Goal: Transaction & Acquisition: Obtain resource

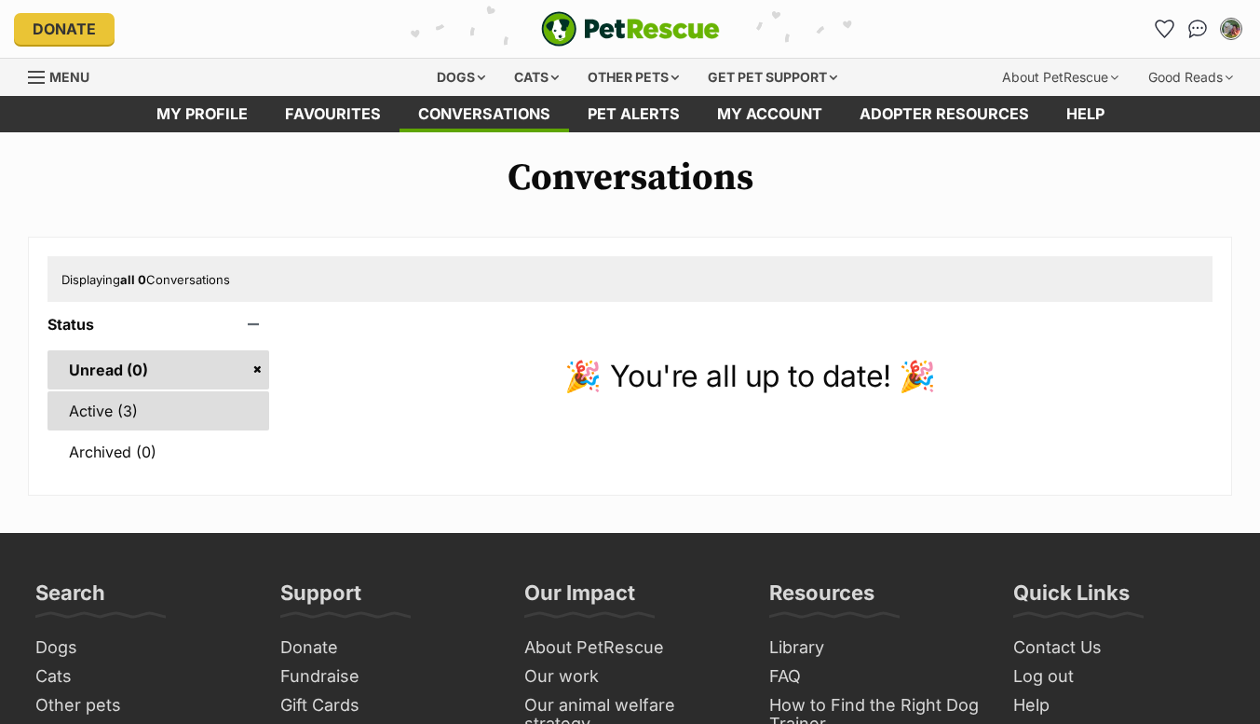
click at [179, 408] on link "Active (3)" at bounding box center [159, 410] width 222 height 39
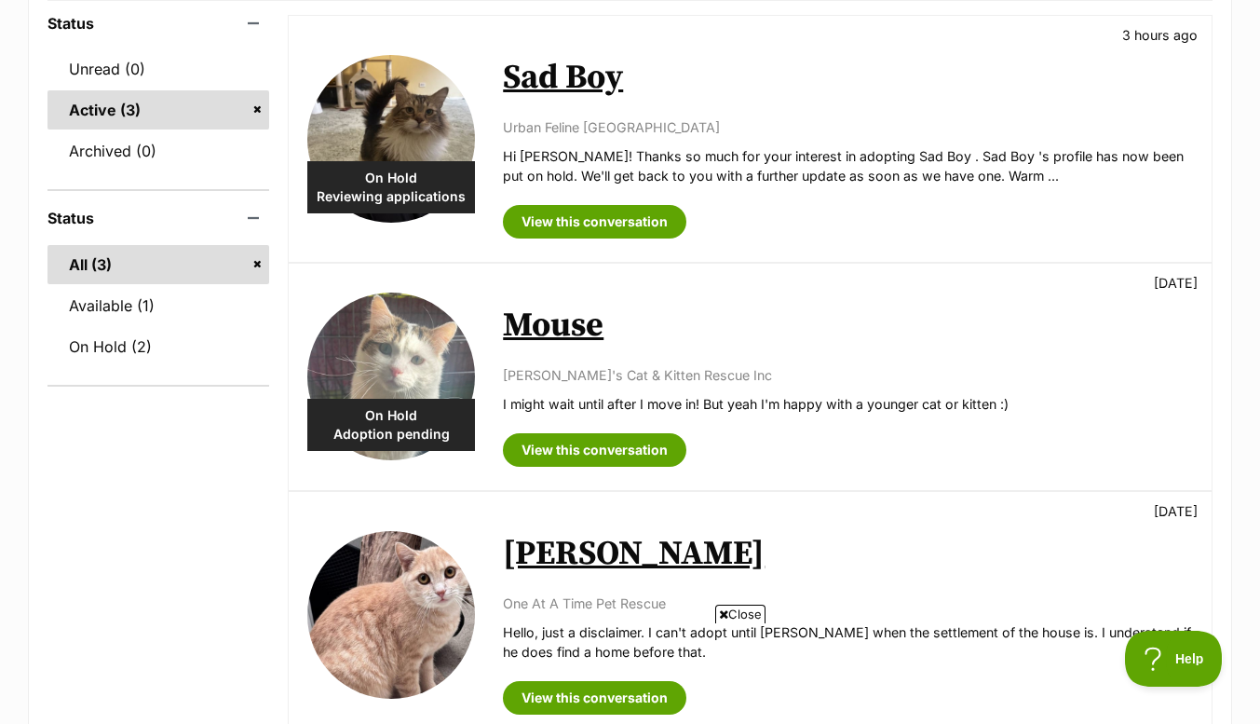
click at [735, 146] on p "Hi Aleksia Jankovic! Thanks so much for your interest in adopting Sad Boy . Sad…" at bounding box center [848, 166] width 690 height 40
click at [648, 211] on link "View this conversation" at bounding box center [595, 222] width 184 height 34
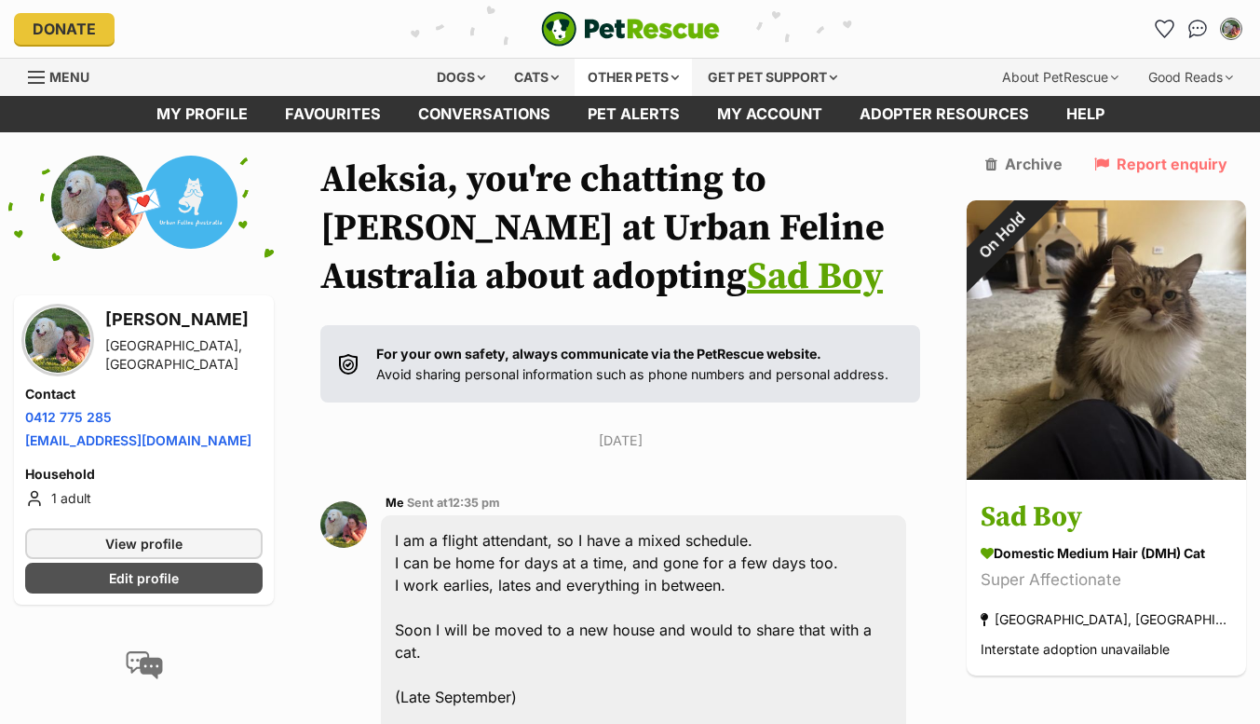
click at [646, 83] on div "Other pets" at bounding box center [633, 77] width 117 height 37
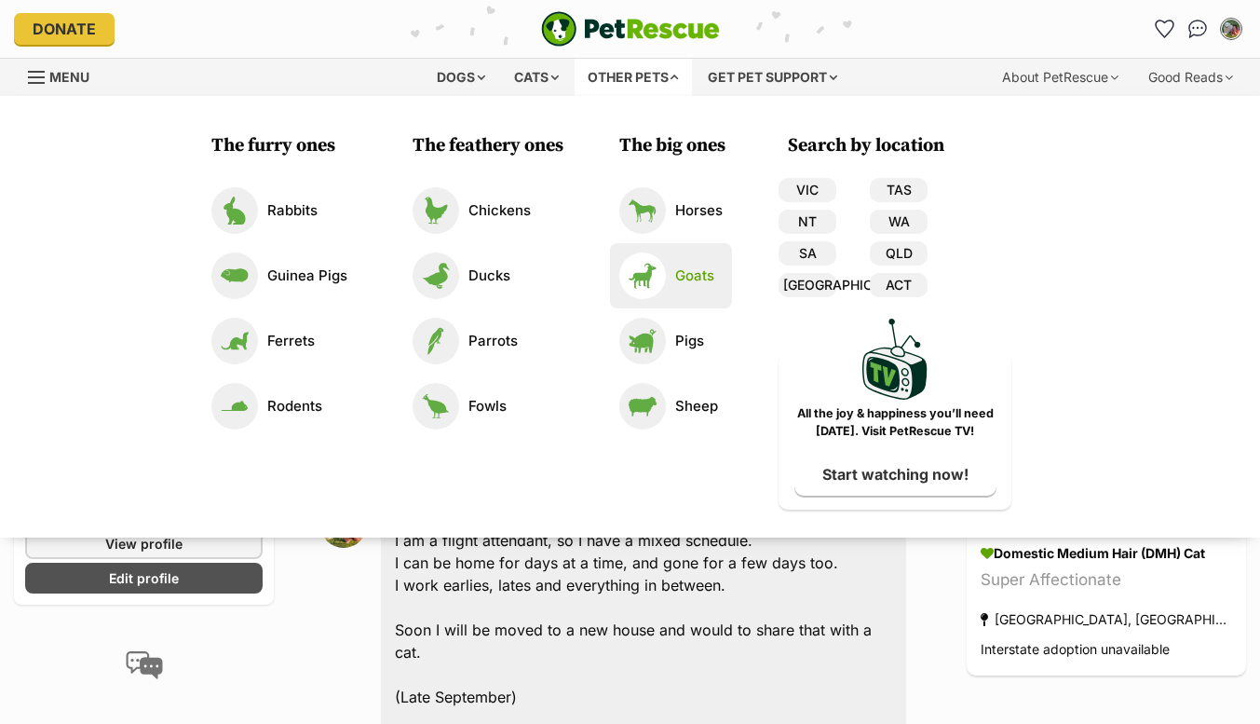
click at [687, 286] on link "Goats" at bounding box center [670, 275] width 103 height 47
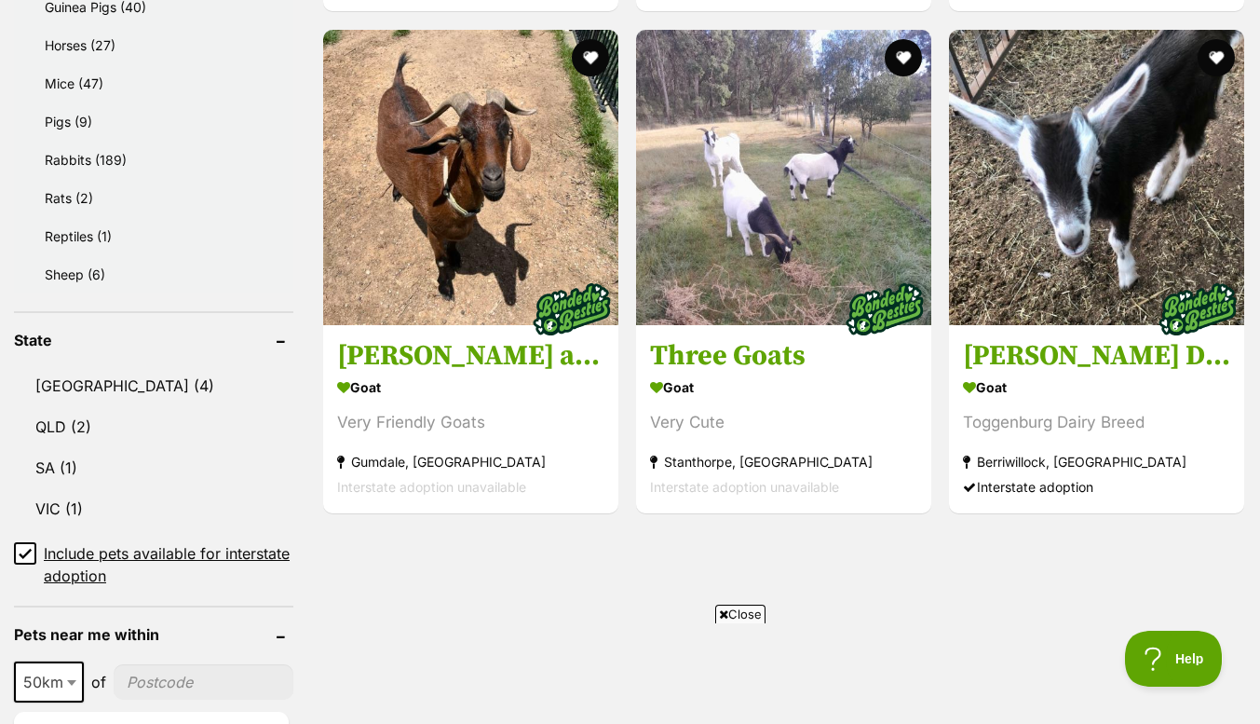
scroll to position [1300, 0]
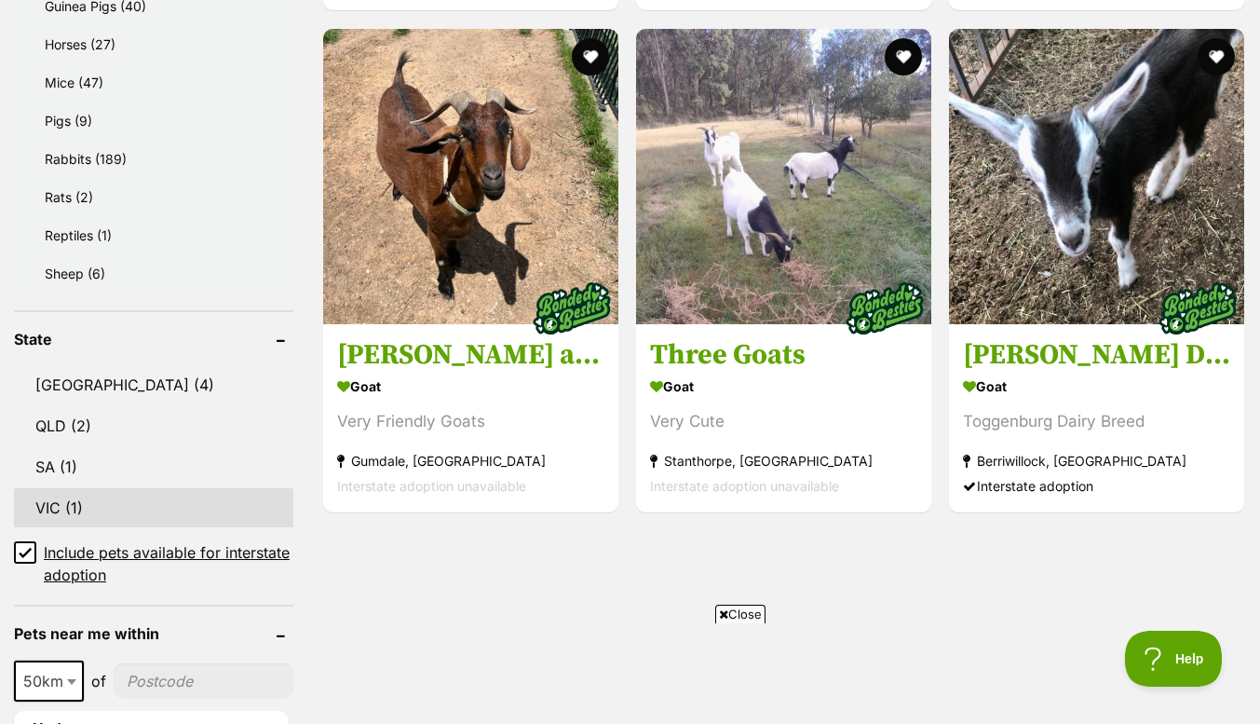
click at [75, 488] on link "VIC (1)" at bounding box center [153, 507] width 279 height 39
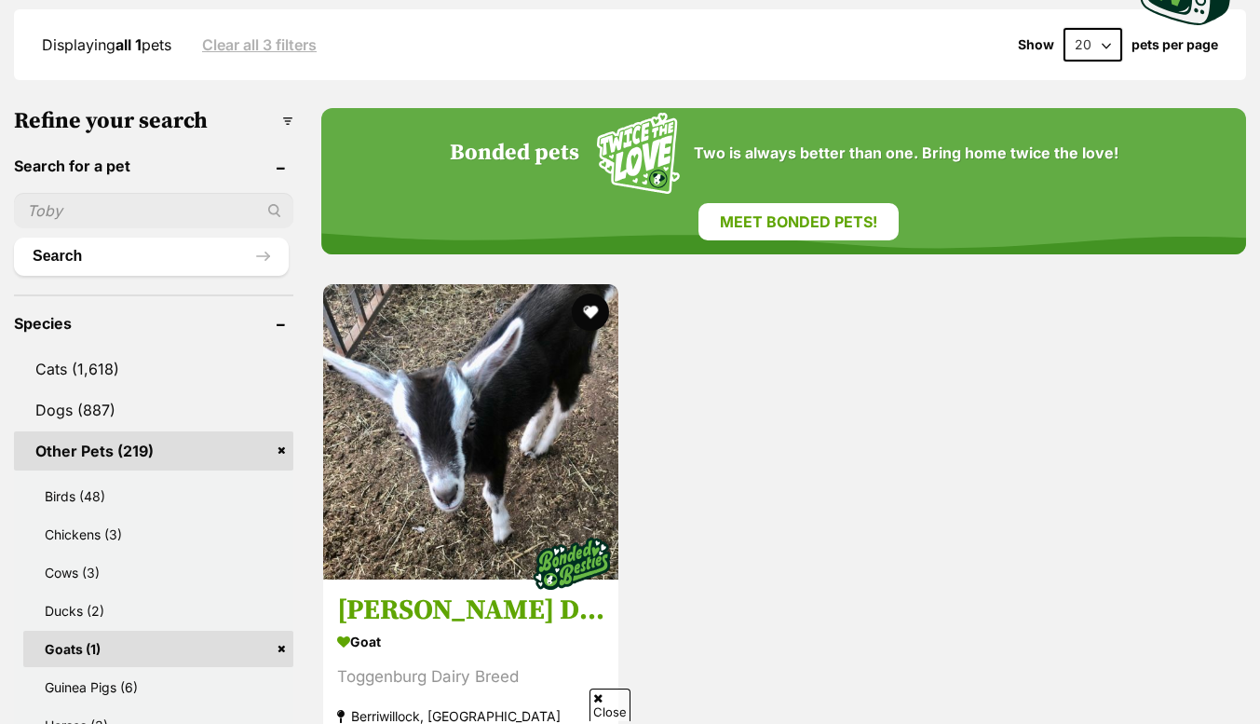
scroll to position [544, 0]
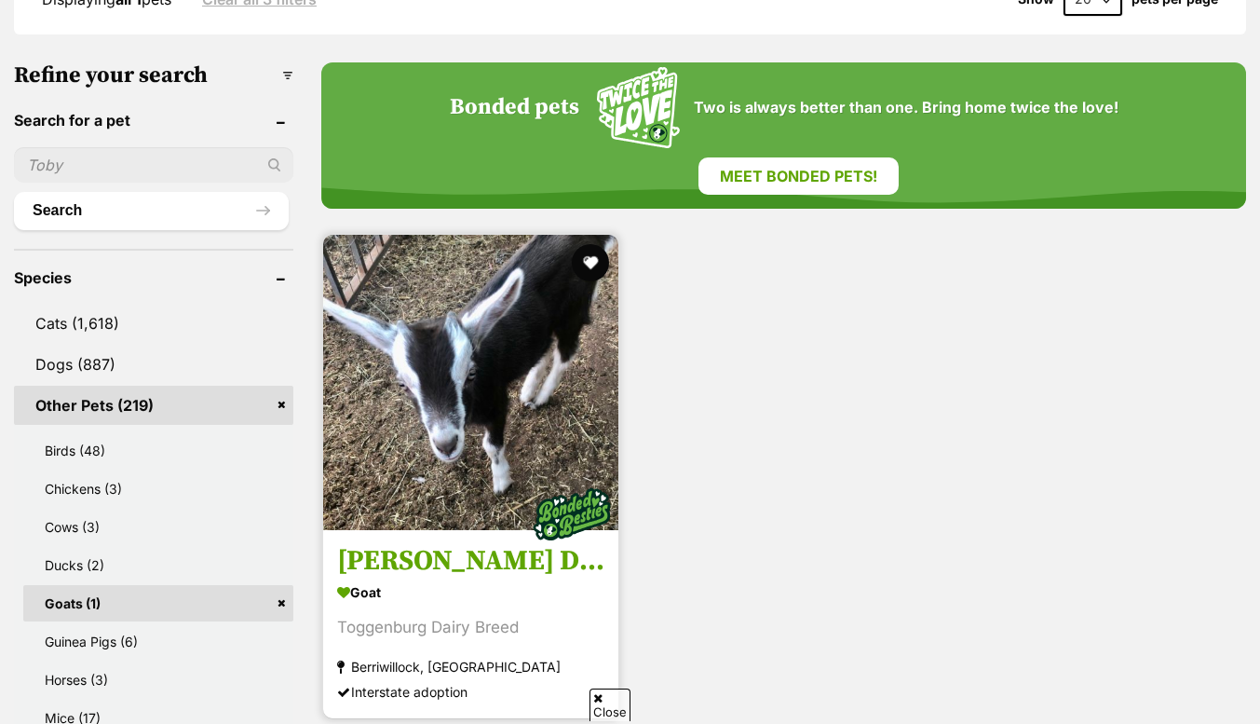
click at [481, 438] on img at bounding box center [470, 382] width 295 height 295
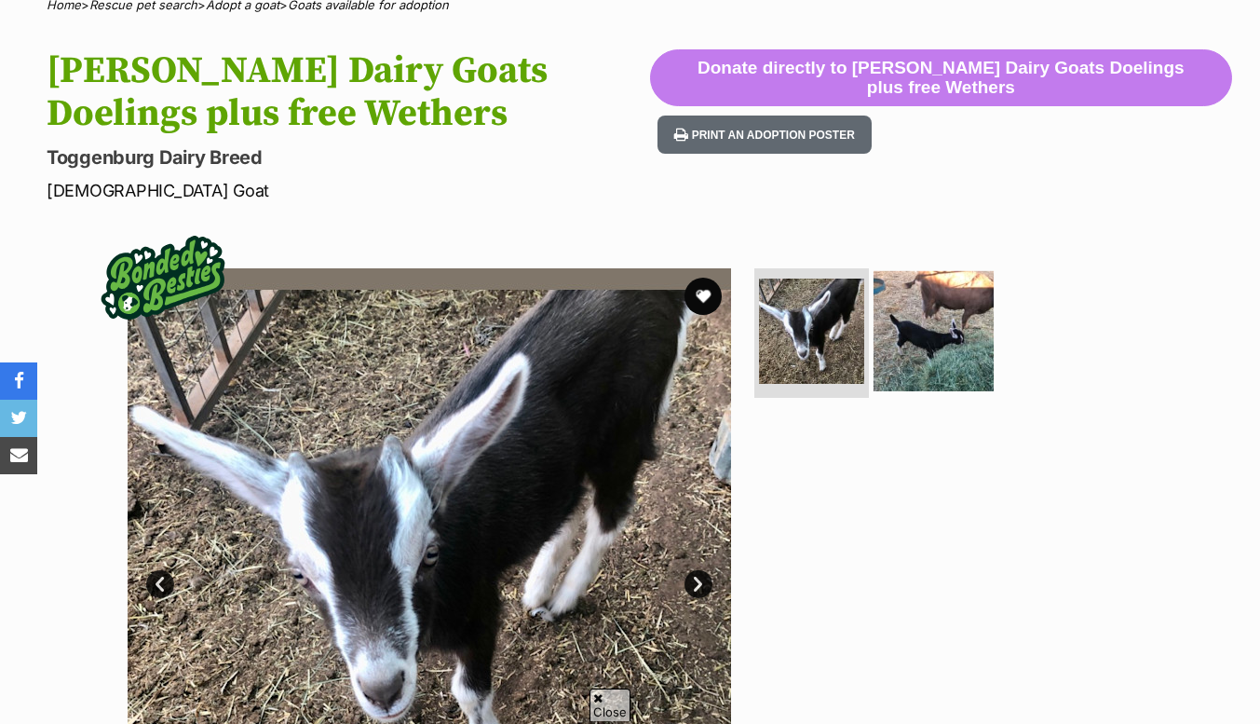
click at [980, 368] on img at bounding box center [934, 330] width 120 height 120
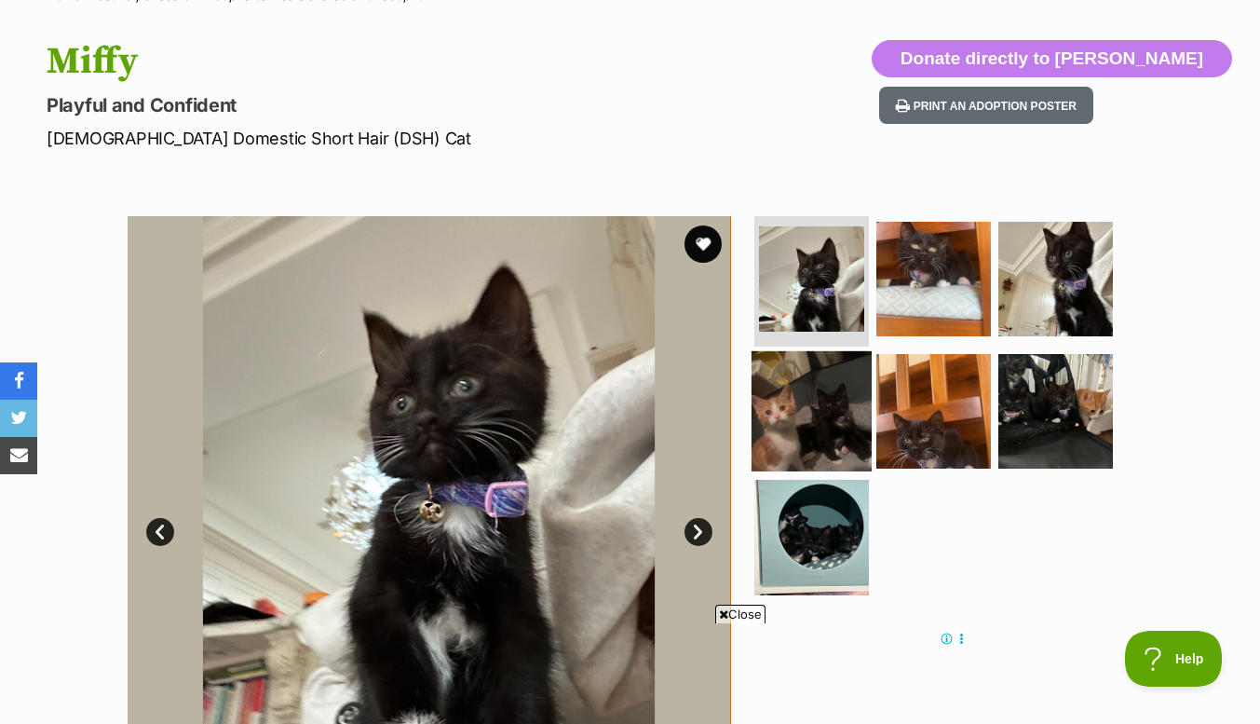
click at [772, 381] on img at bounding box center [812, 410] width 120 height 120
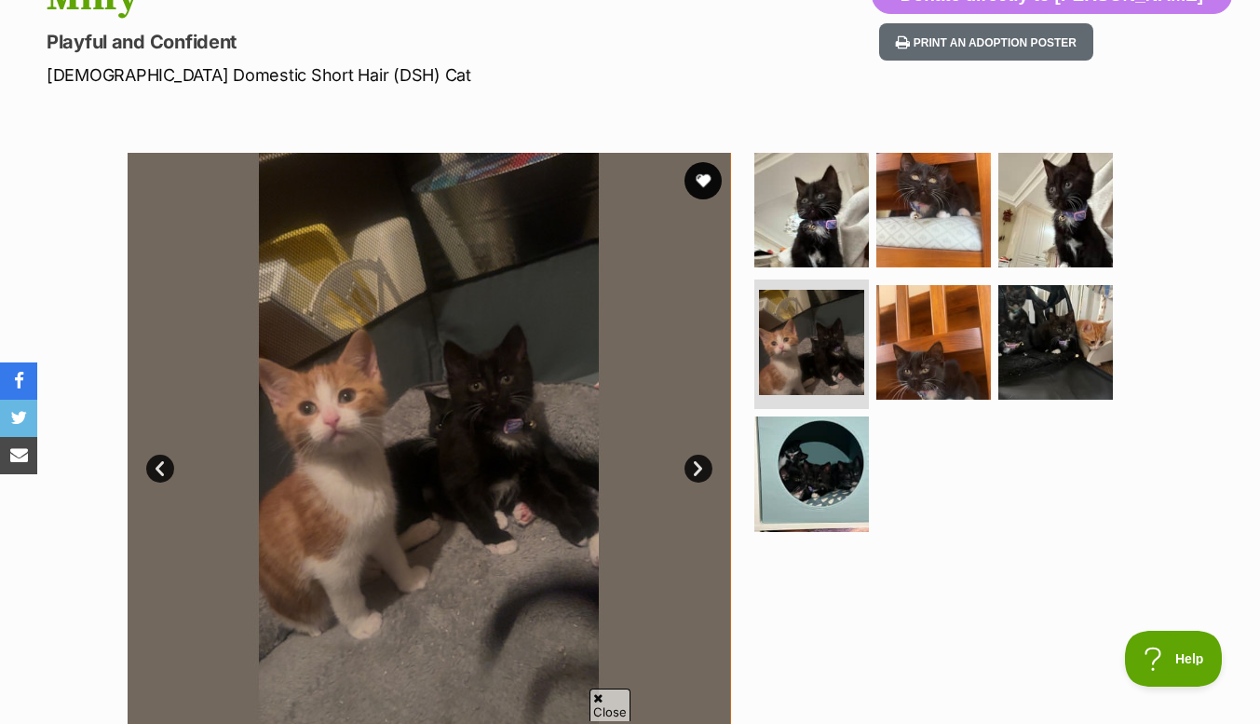
click at [959, 439] on ul at bounding box center [942, 348] width 382 height 390
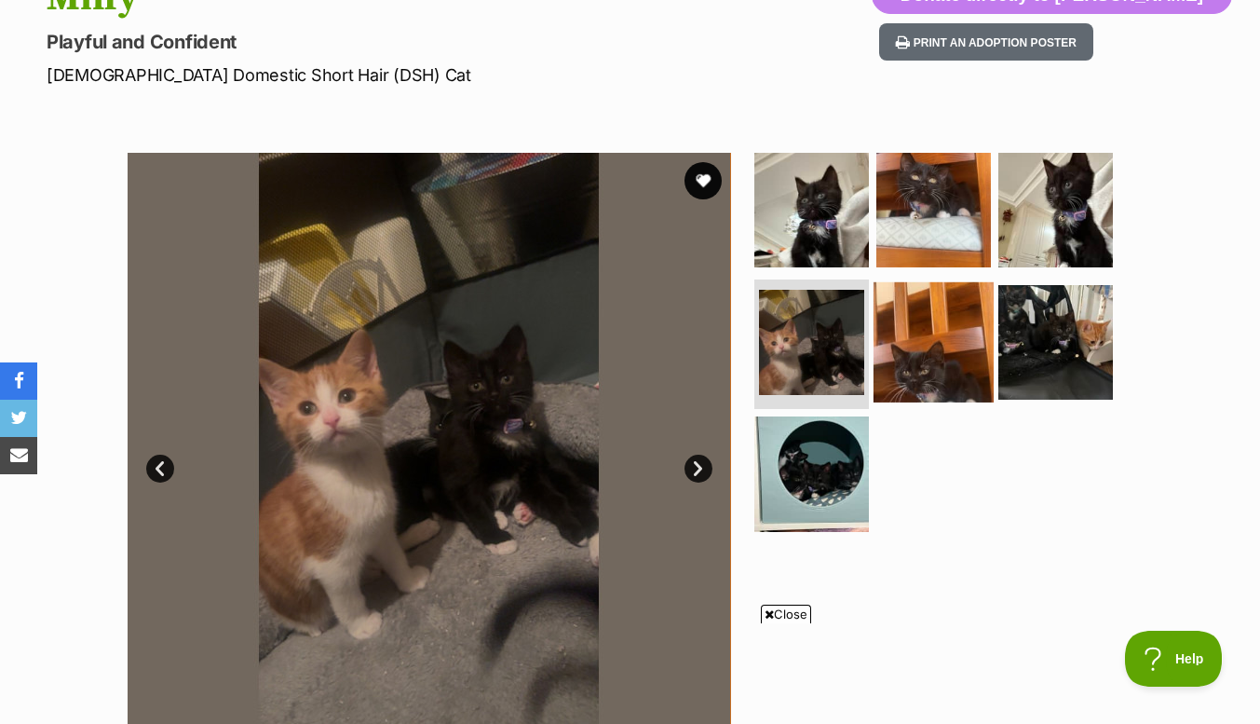
click at [928, 373] on img at bounding box center [934, 341] width 120 height 120
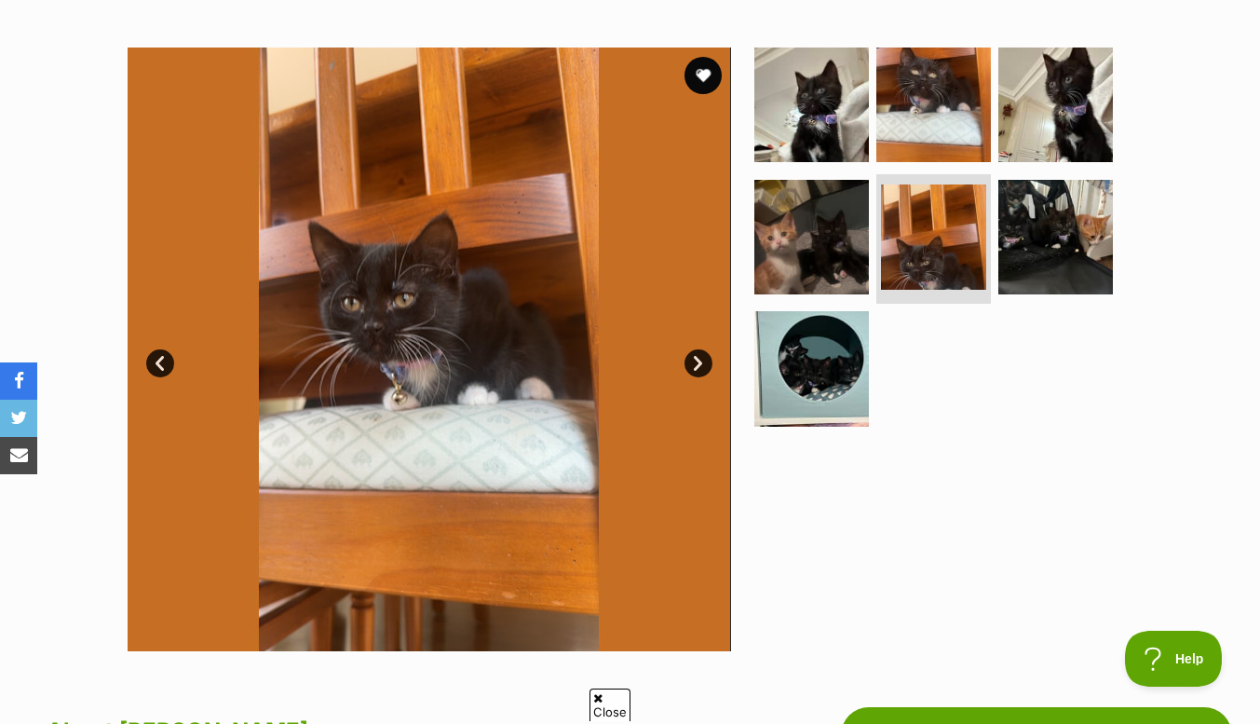
scroll to position [284, 0]
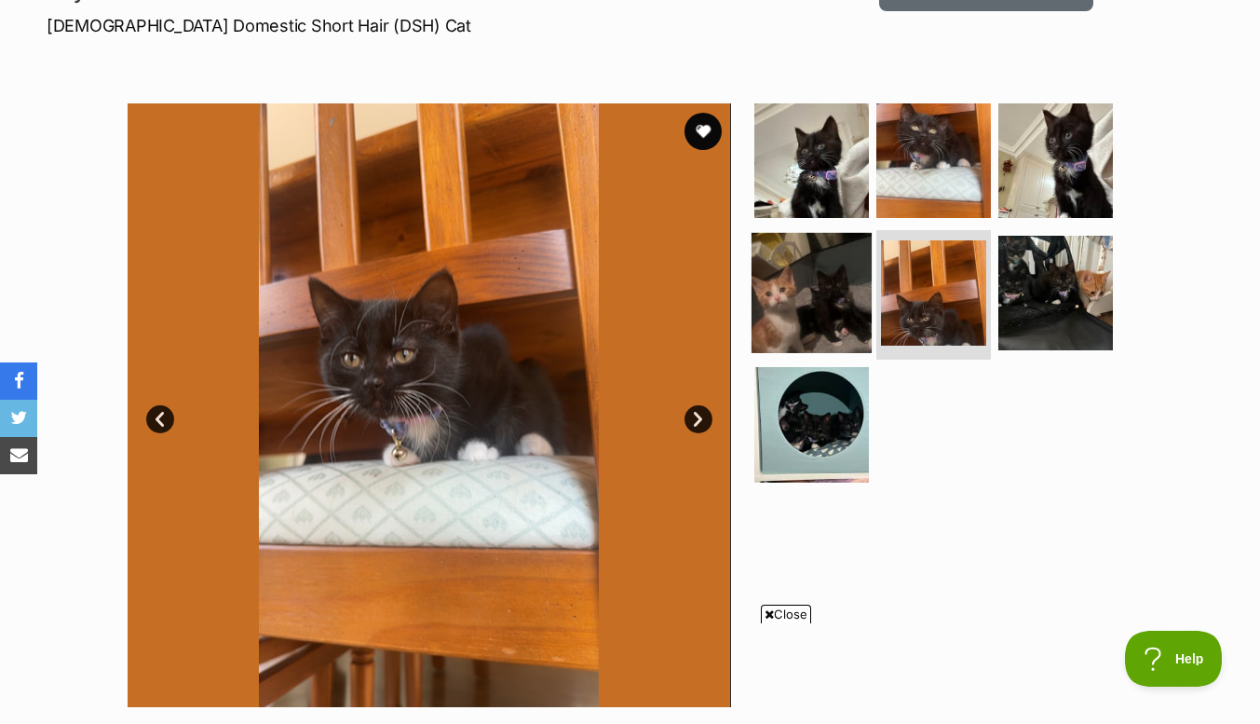
click at [760, 306] on img at bounding box center [812, 292] width 120 height 120
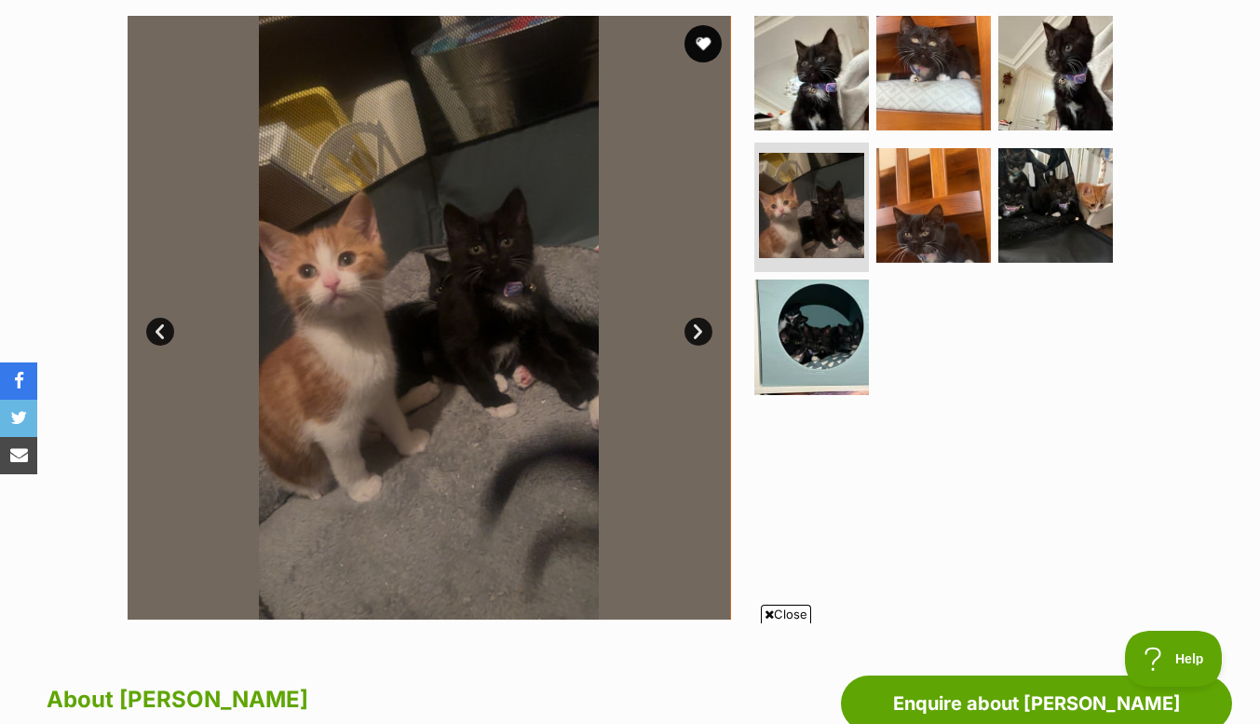
scroll to position [373, 0]
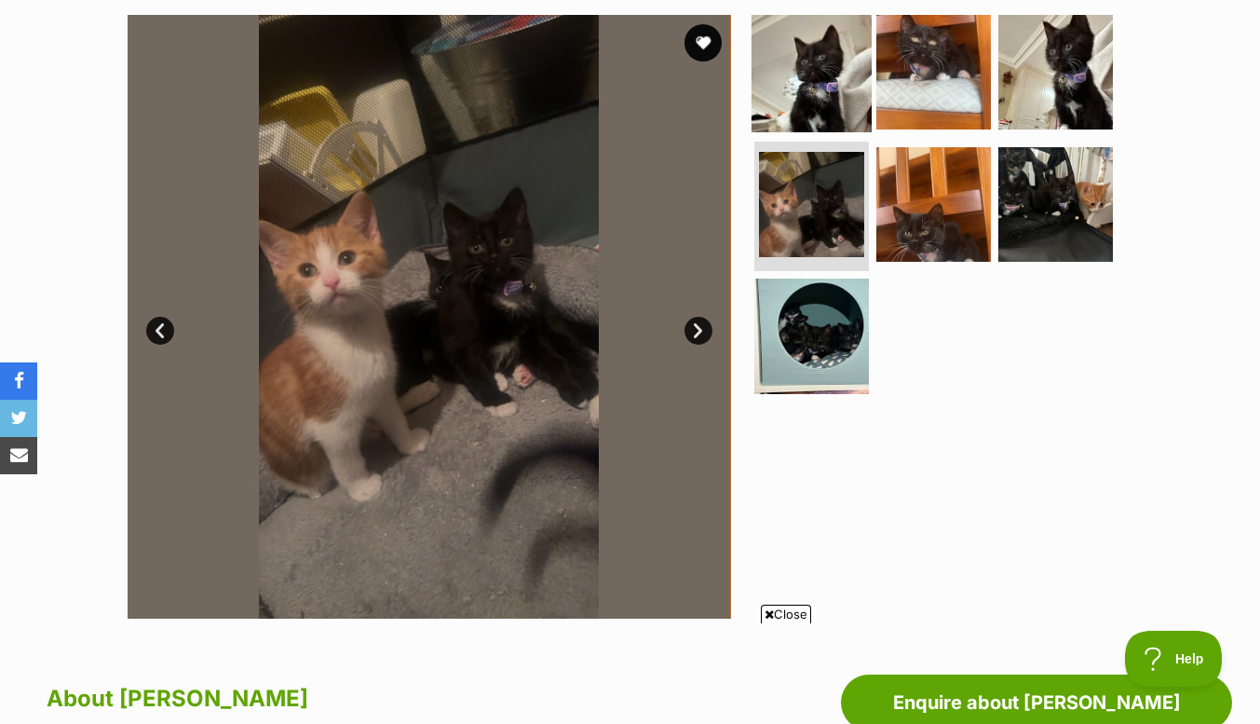
click at [803, 85] on img at bounding box center [812, 72] width 120 height 120
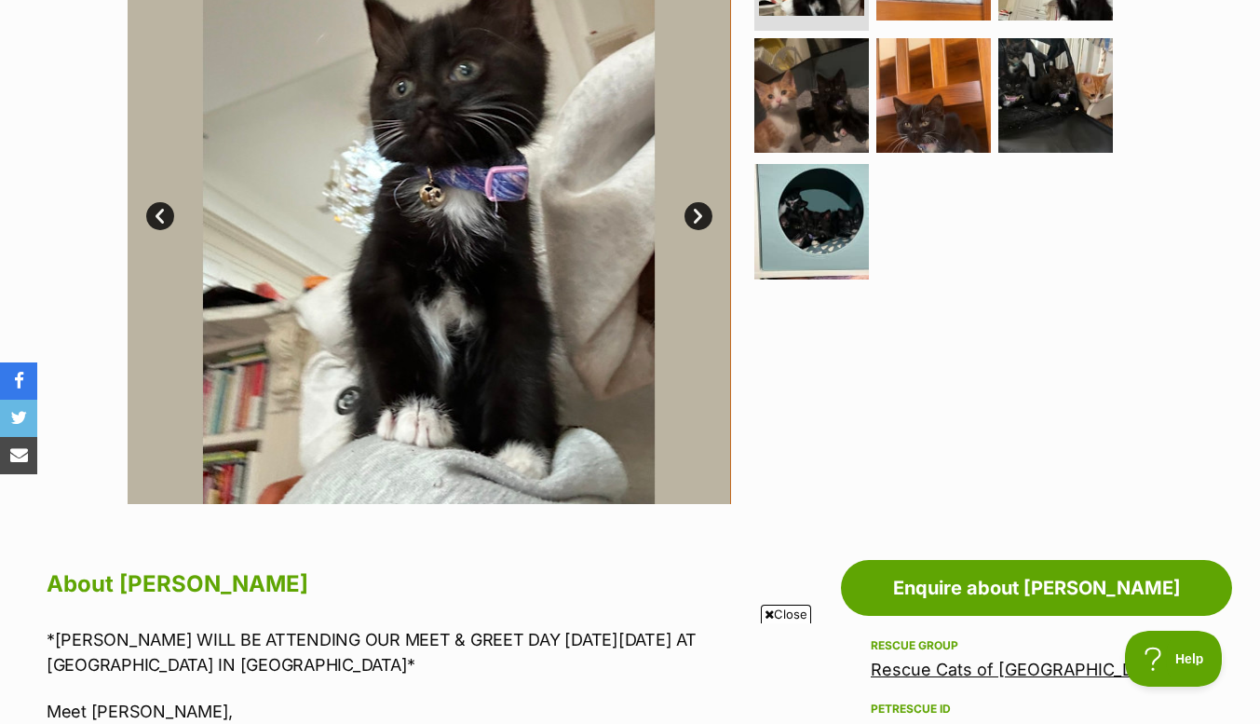
scroll to position [546, 0]
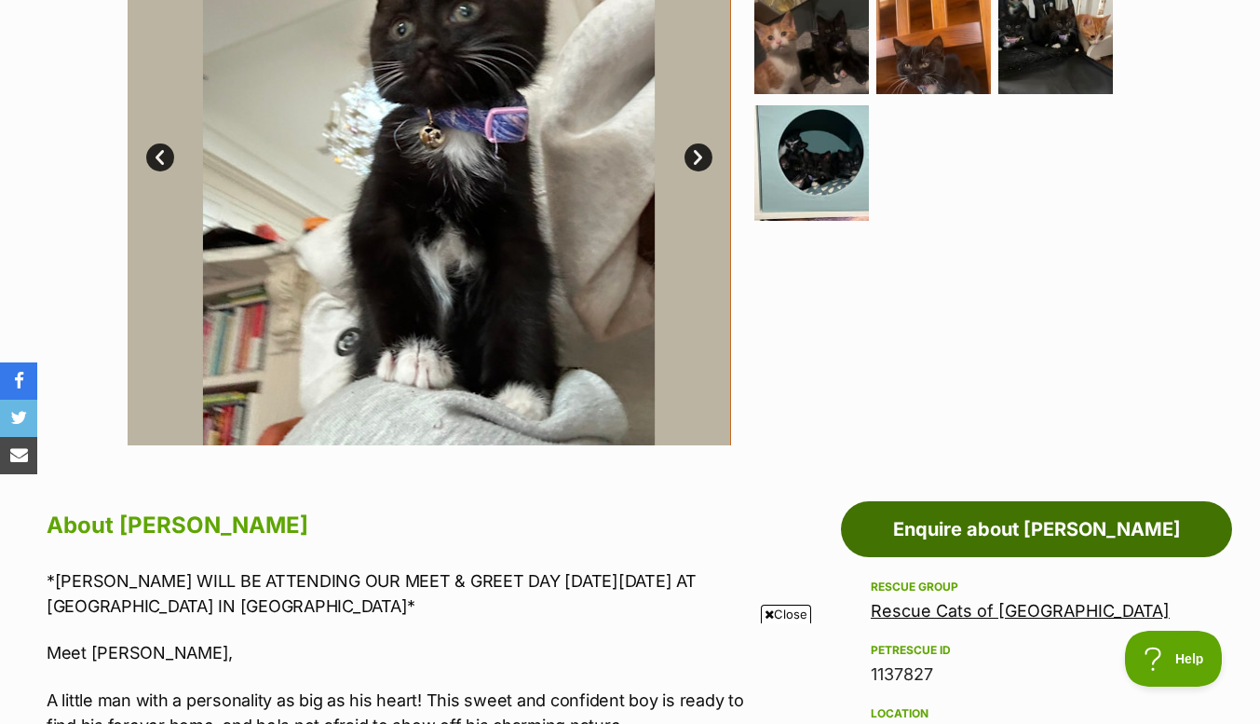
click at [989, 541] on link "Enquire about Miffy" at bounding box center [1036, 529] width 391 height 56
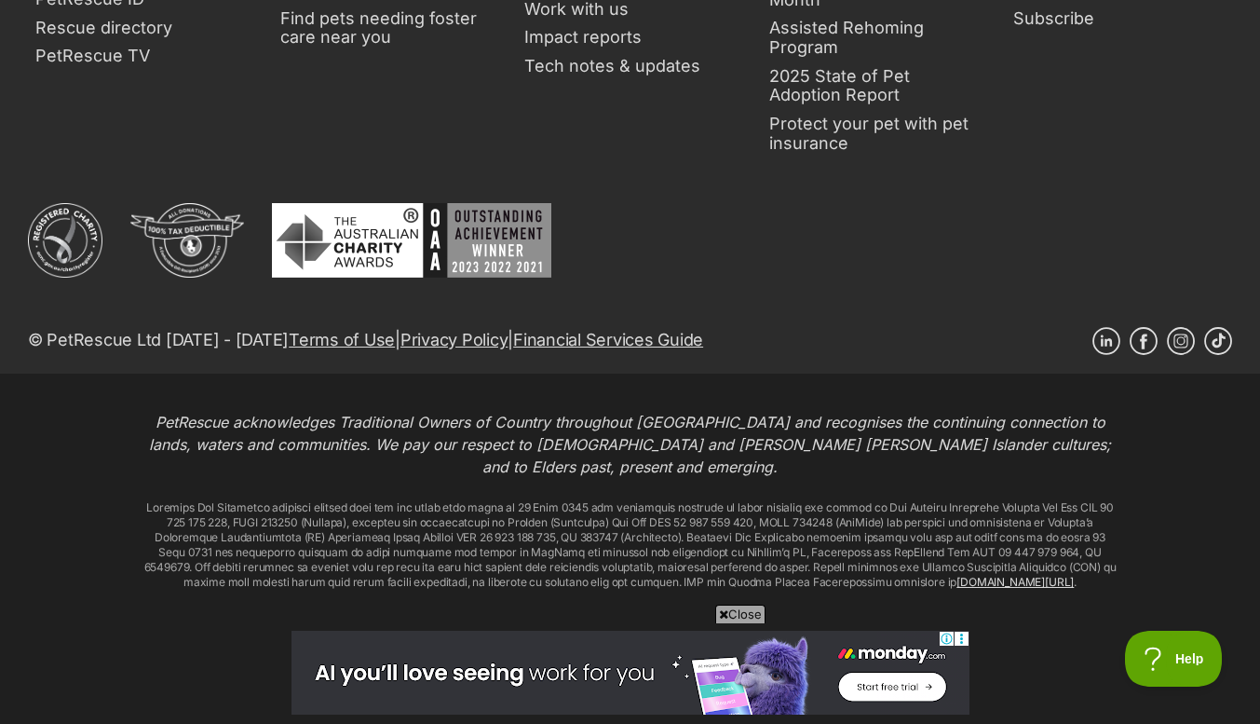
scroll to position [8974, 0]
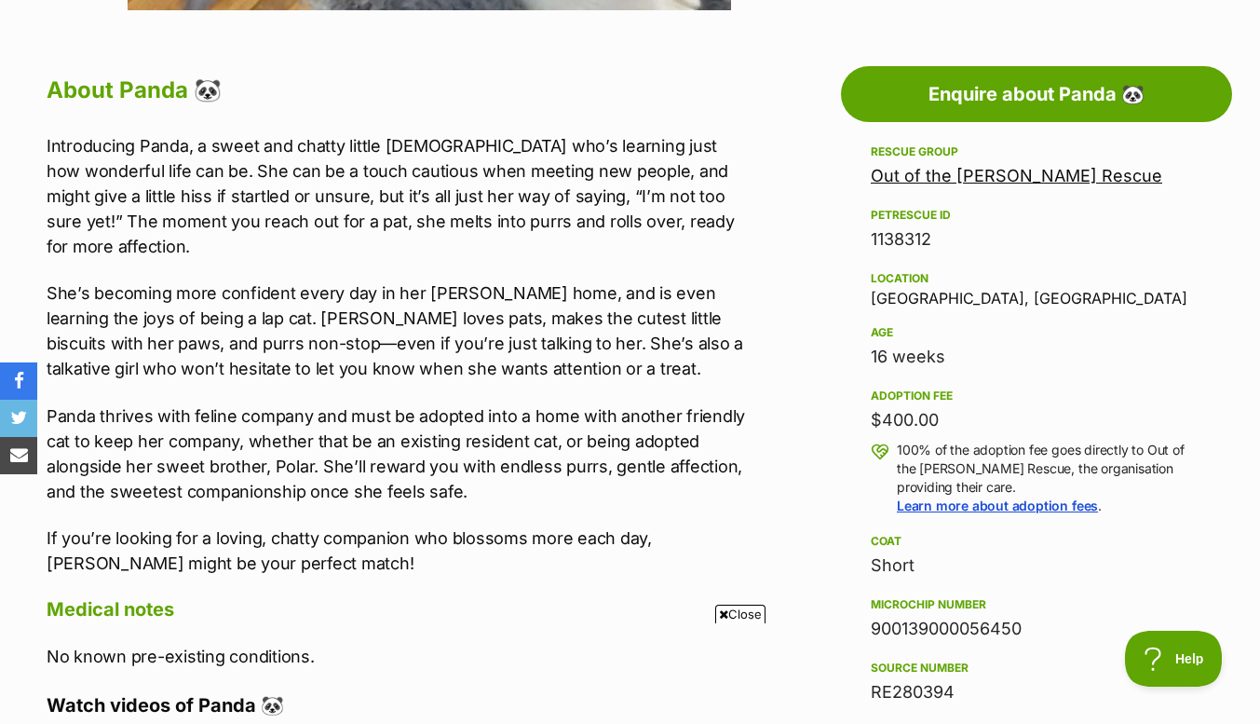
click at [956, 627] on div "Close" at bounding box center [631, 672] width 678 height 102
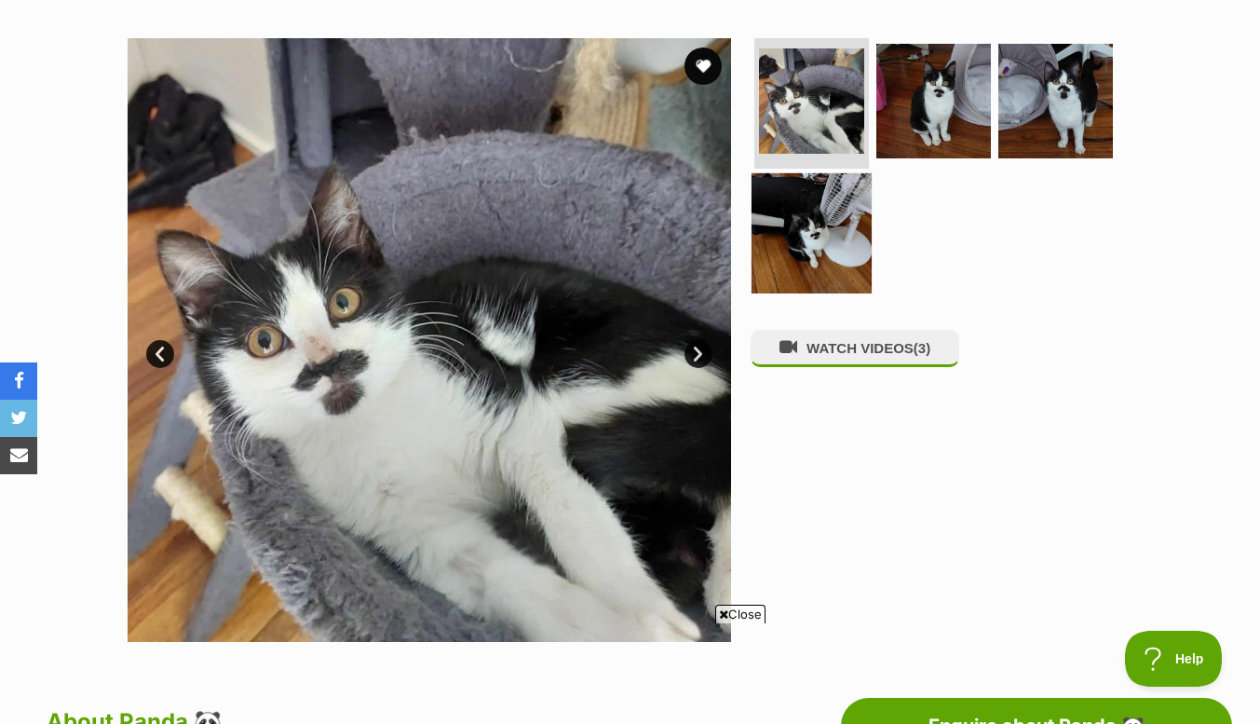
click at [810, 267] on img at bounding box center [812, 232] width 120 height 120
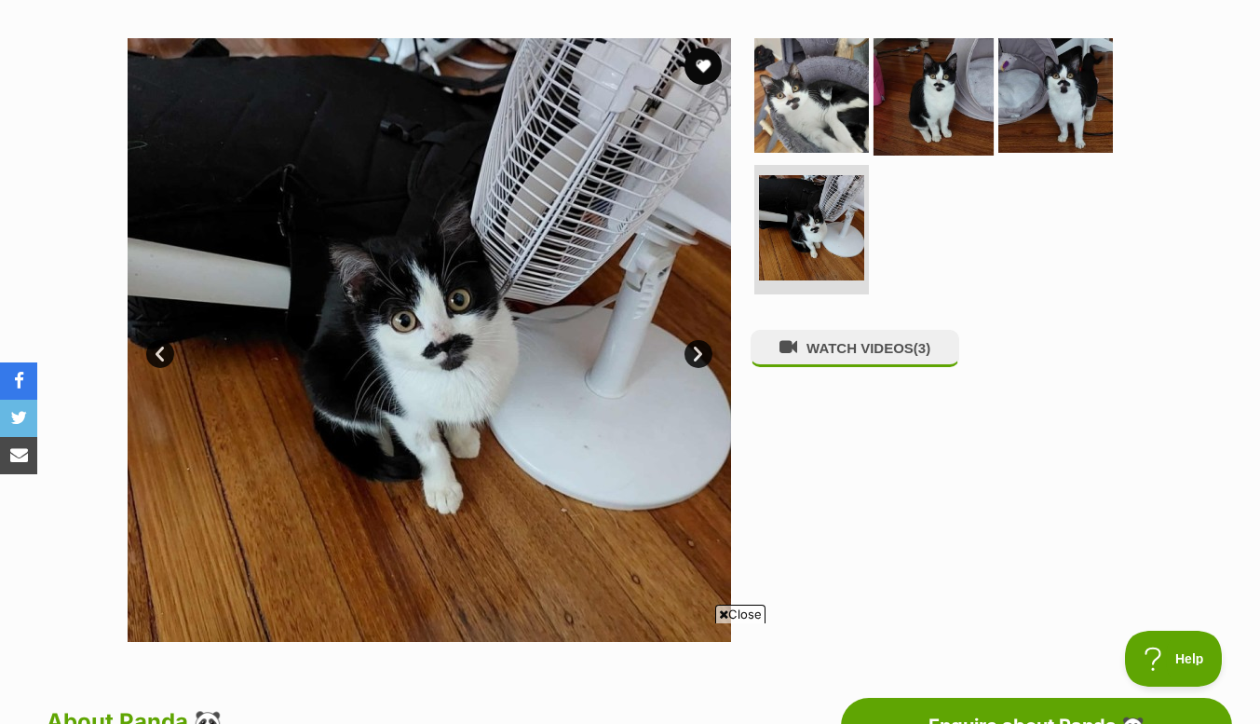
click at [919, 104] on img at bounding box center [934, 95] width 120 height 120
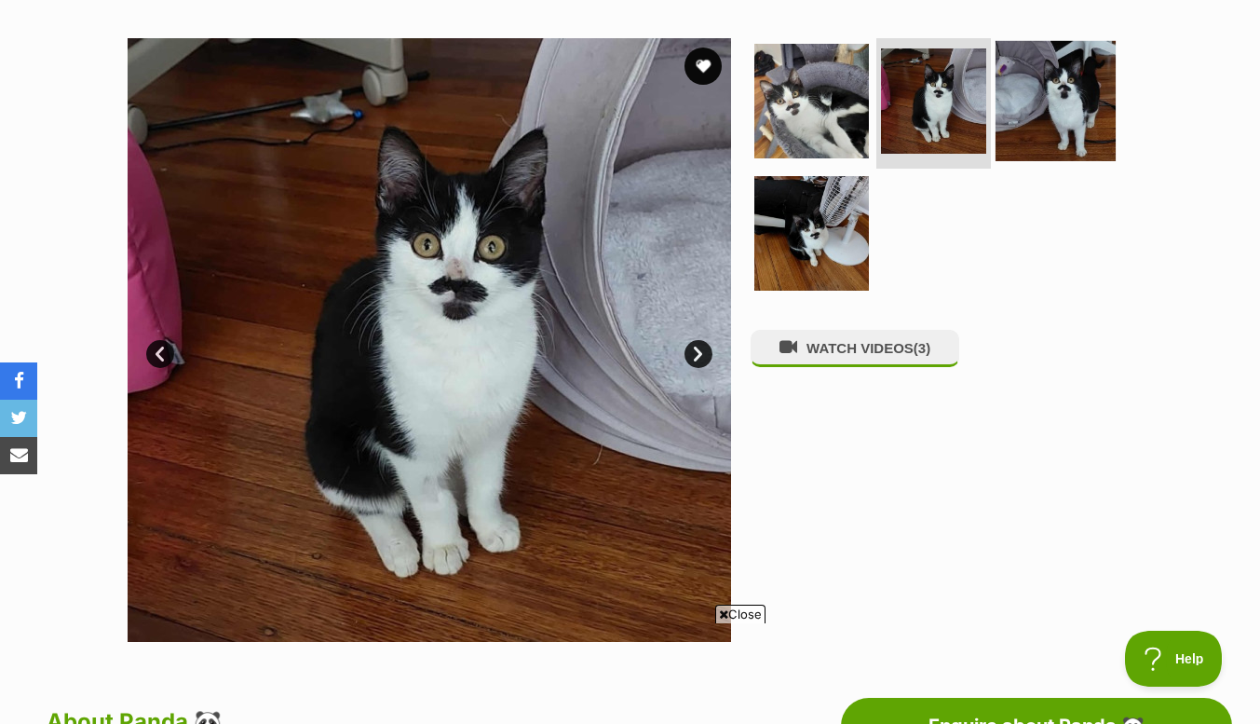
click at [1018, 92] on img at bounding box center [1056, 101] width 120 height 120
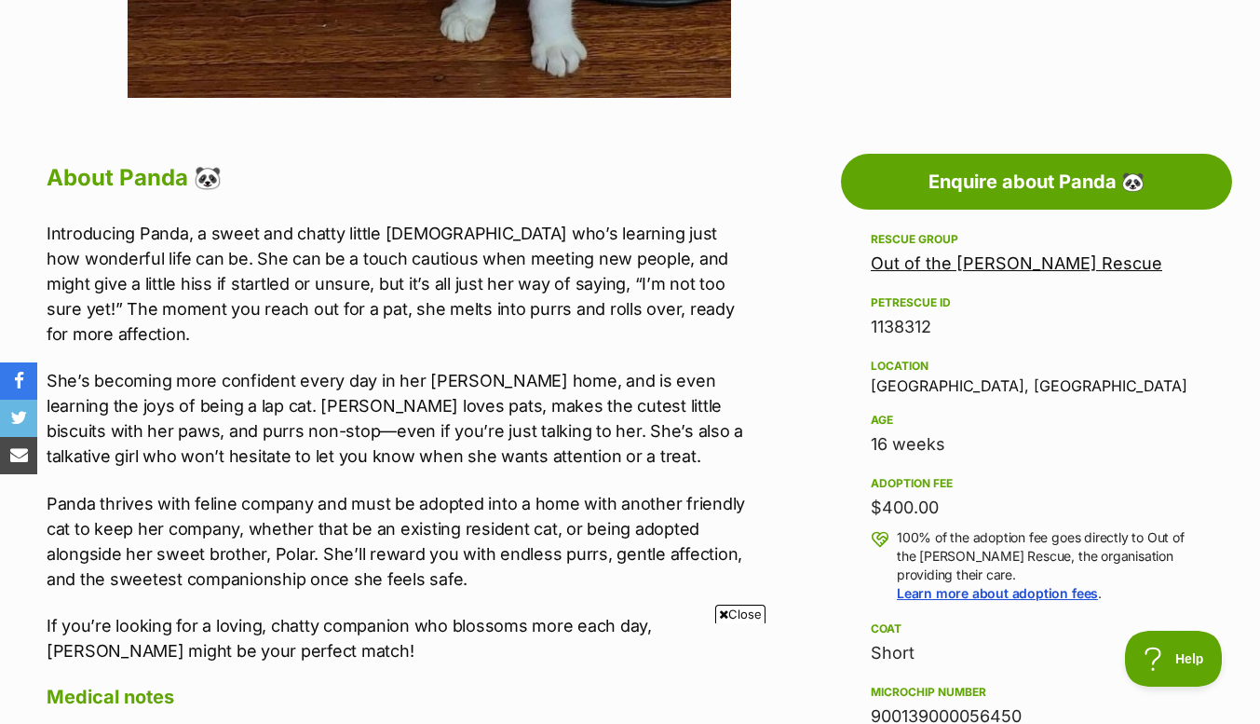
scroll to position [892, 0]
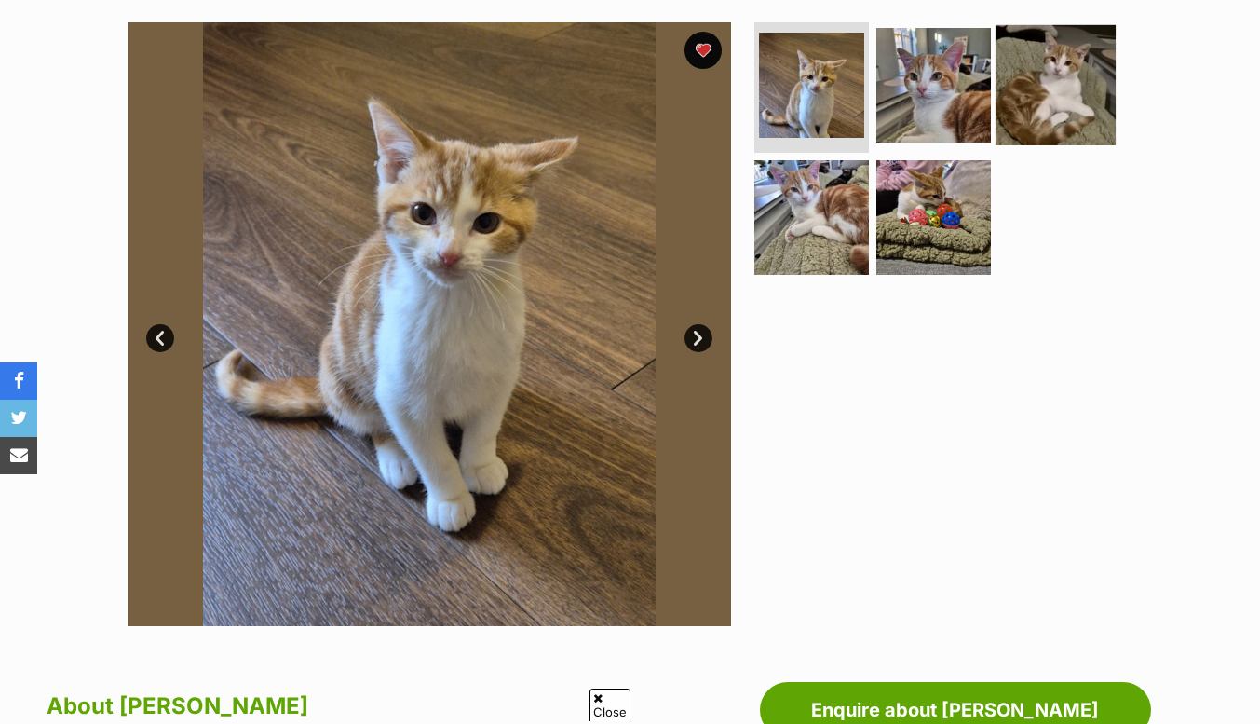
click at [1046, 135] on img at bounding box center [1056, 85] width 120 height 120
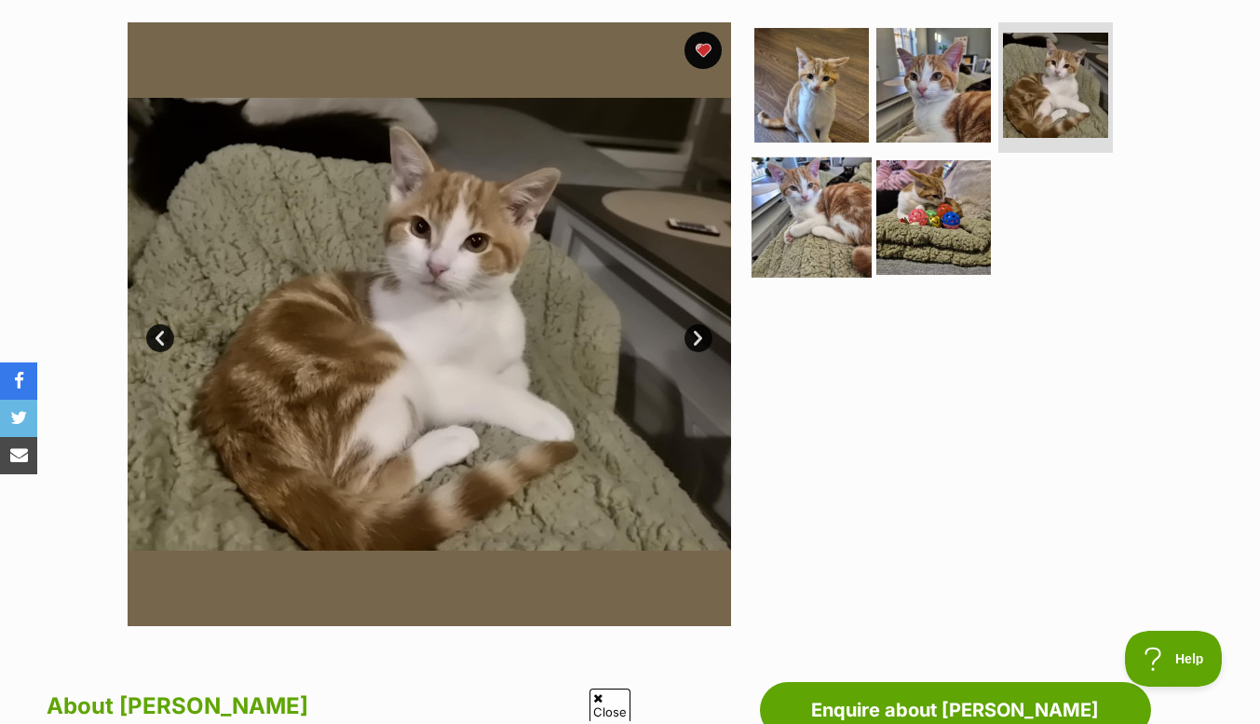
click at [801, 215] on img at bounding box center [812, 217] width 120 height 120
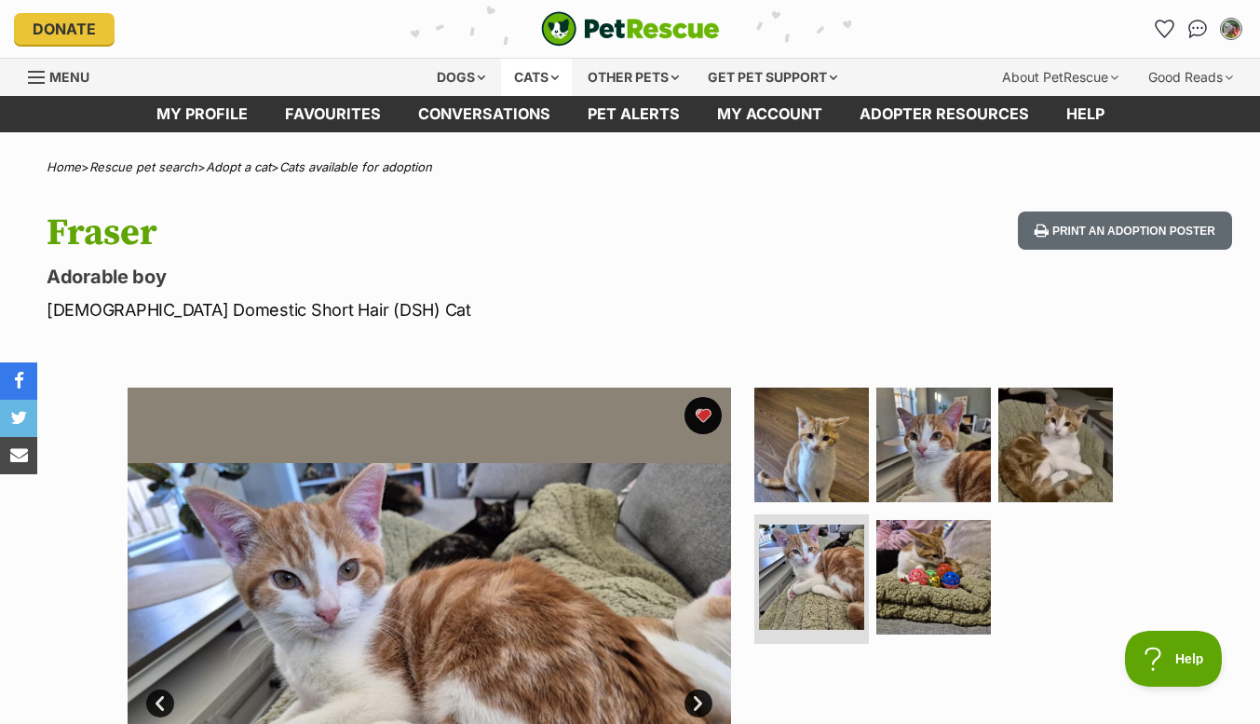
click at [536, 85] on div "Cats" at bounding box center [536, 77] width 71 height 37
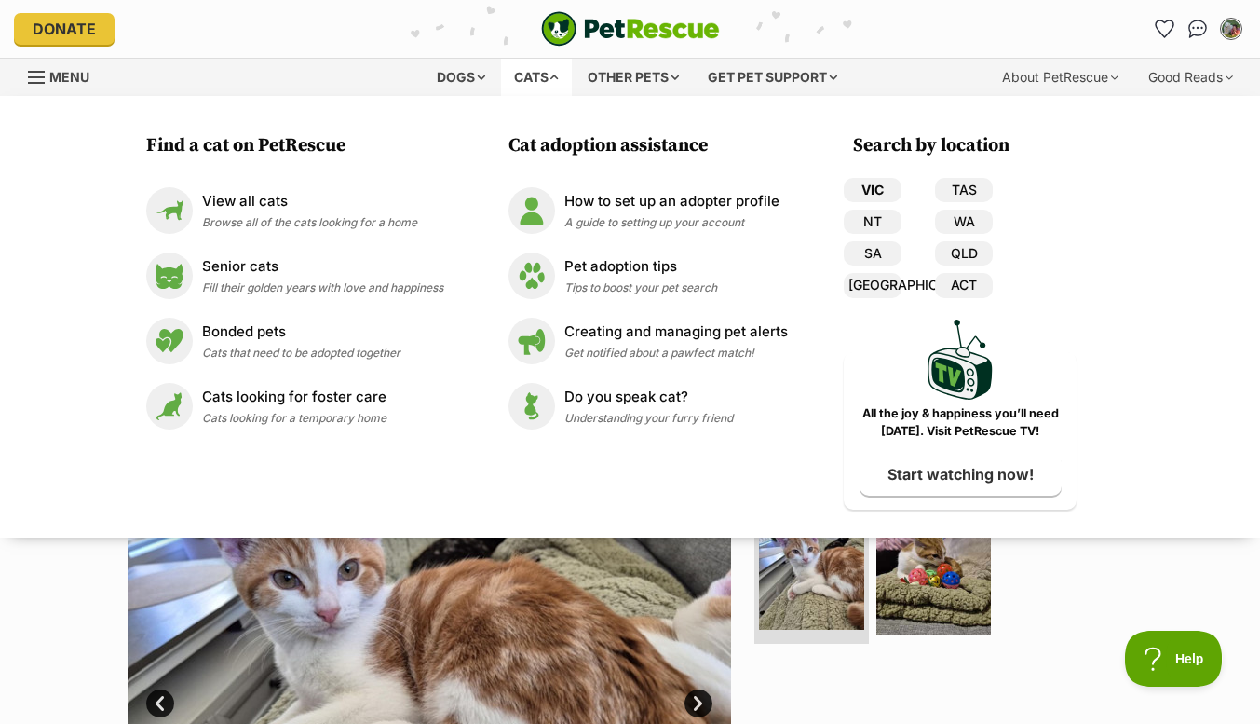
click at [885, 194] on link "VIC" at bounding box center [873, 190] width 58 height 24
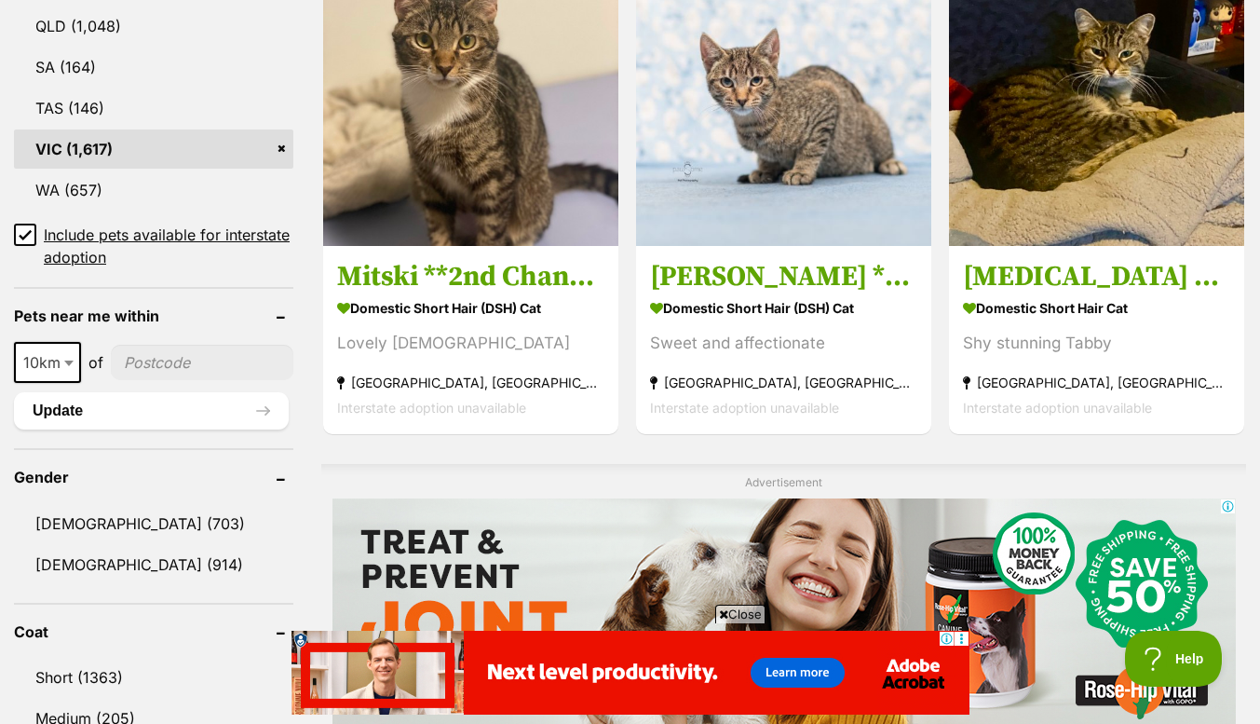
scroll to position [1088, 0]
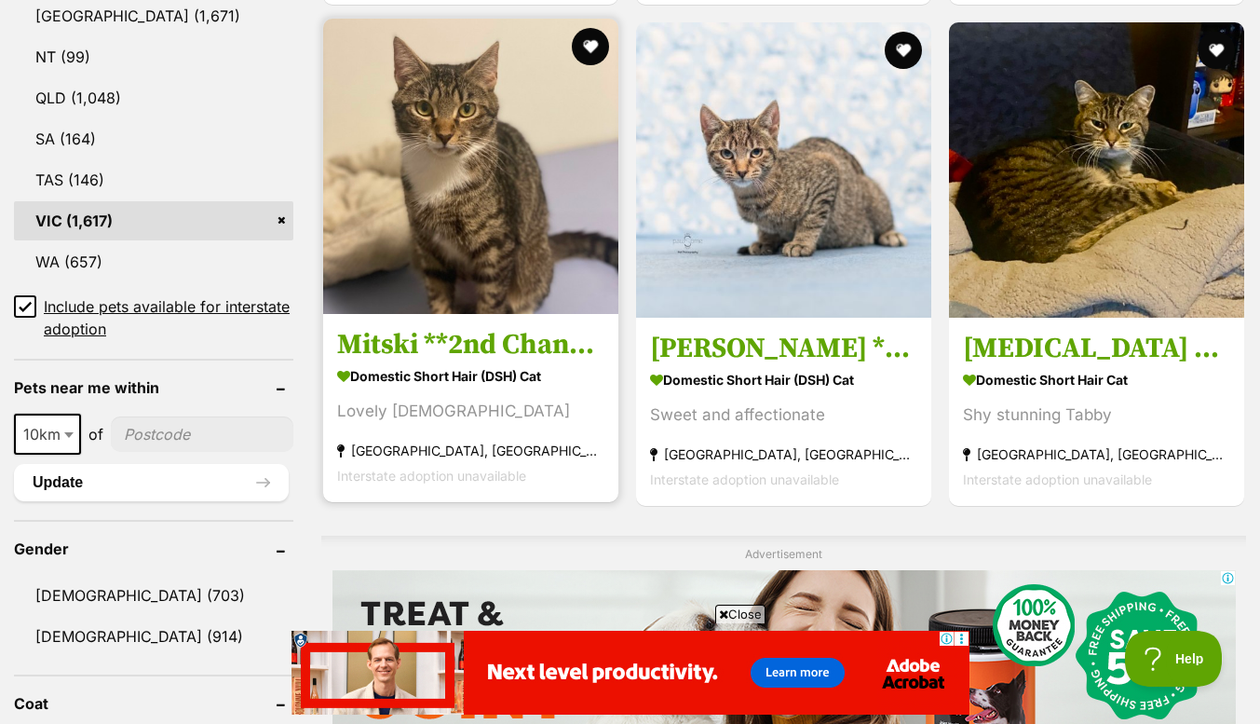
click at [456, 314] on img at bounding box center [470, 166] width 295 height 295
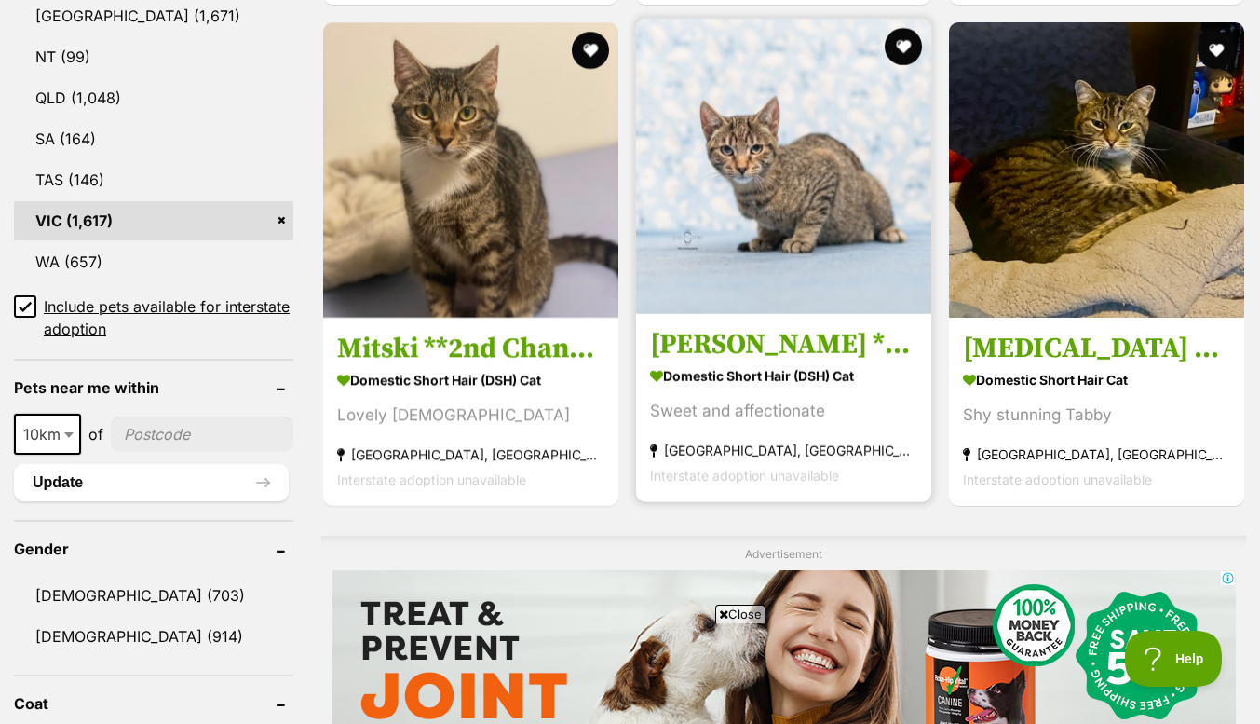
scroll to position [0, 0]
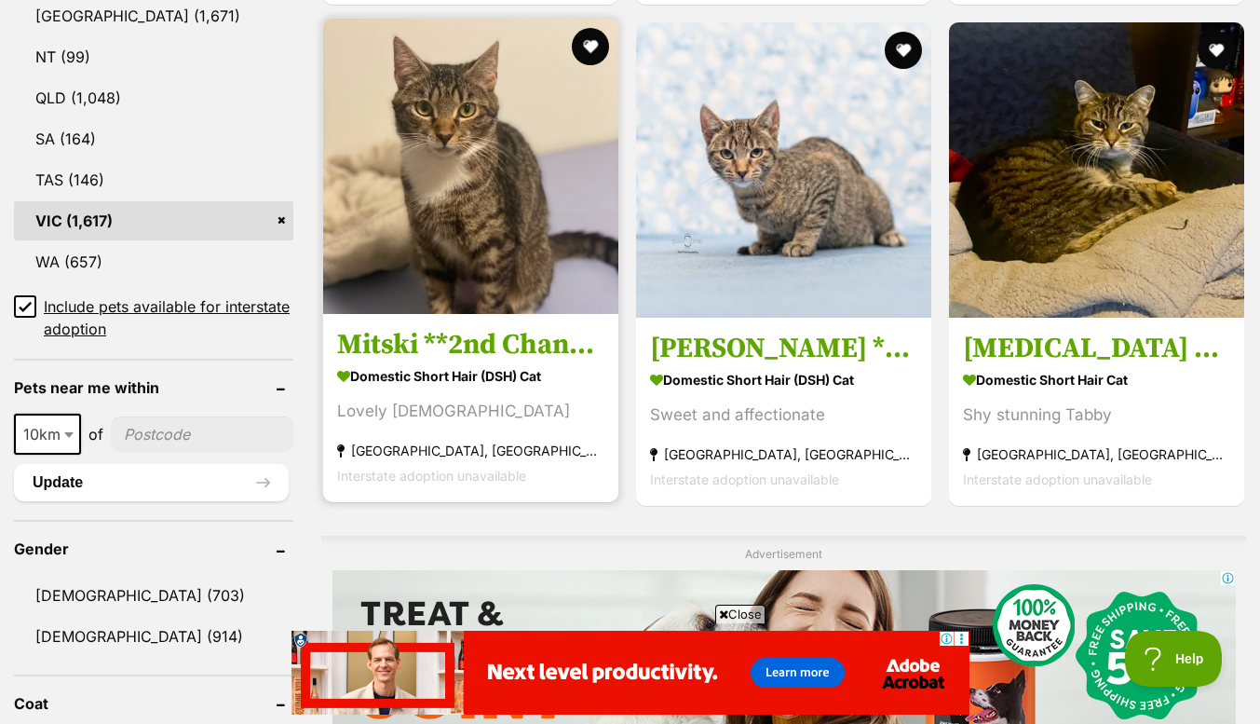
click at [497, 182] on img at bounding box center [470, 166] width 295 height 295
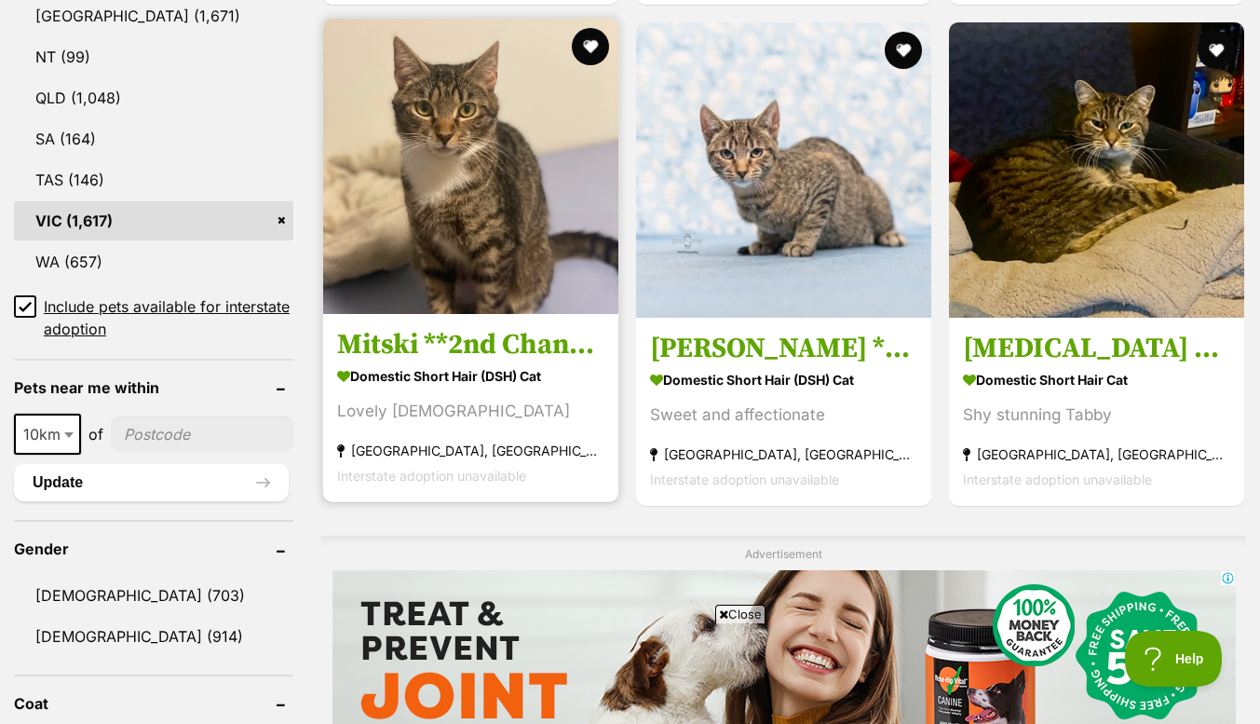
click at [487, 373] on strong "Domestic Short Hair (DSH) Cat" at bounding box center [470, 375] width 267 height 27
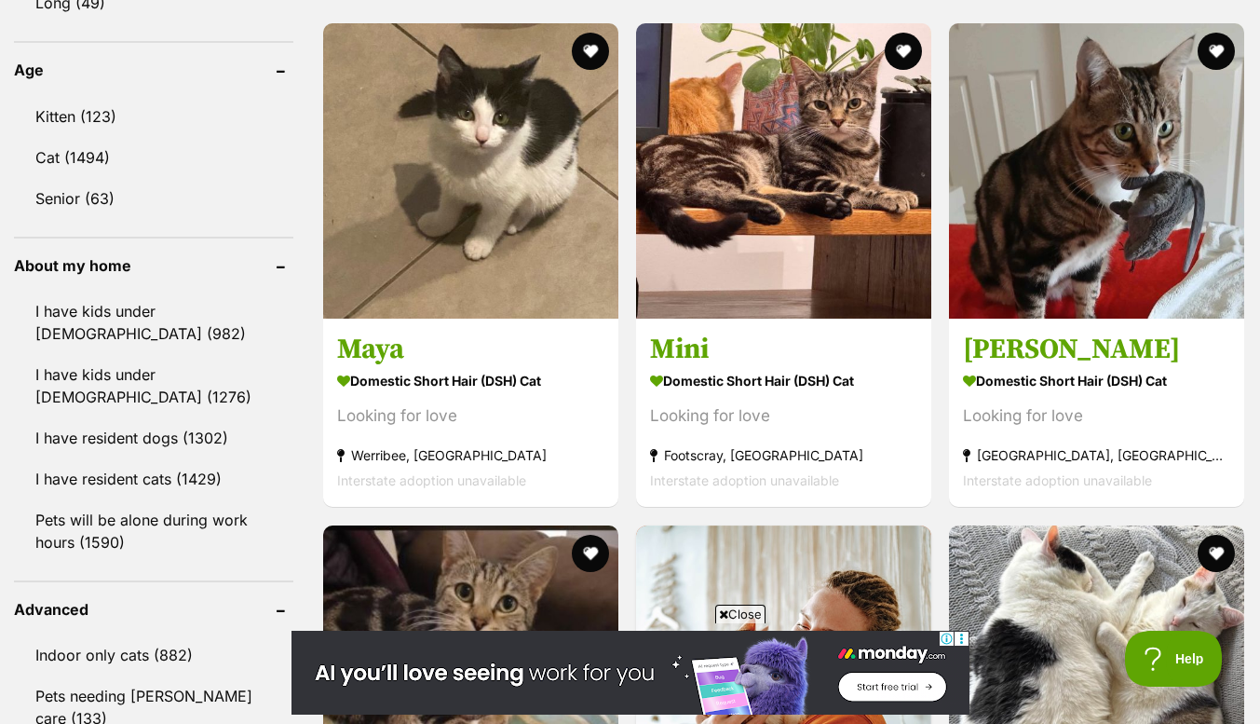
scroll to position [2069, 0]
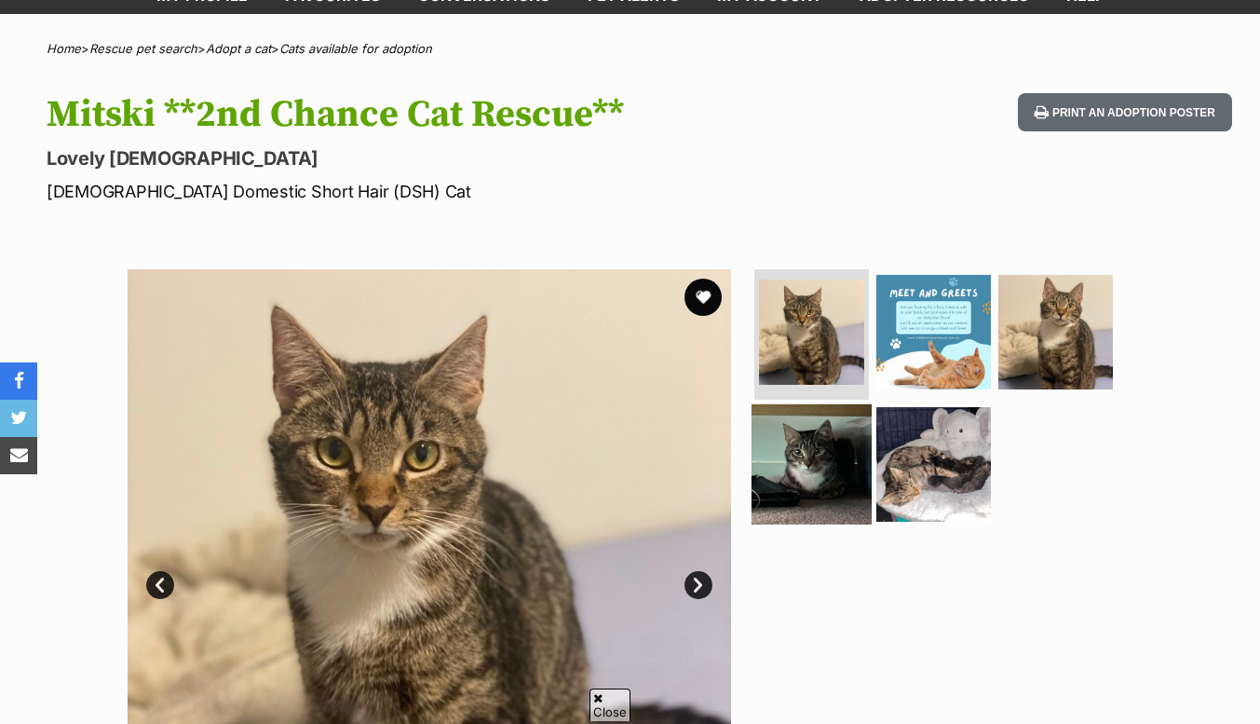
click at [807, 472] on img at bounding box center [812, 463] width 120 height 120
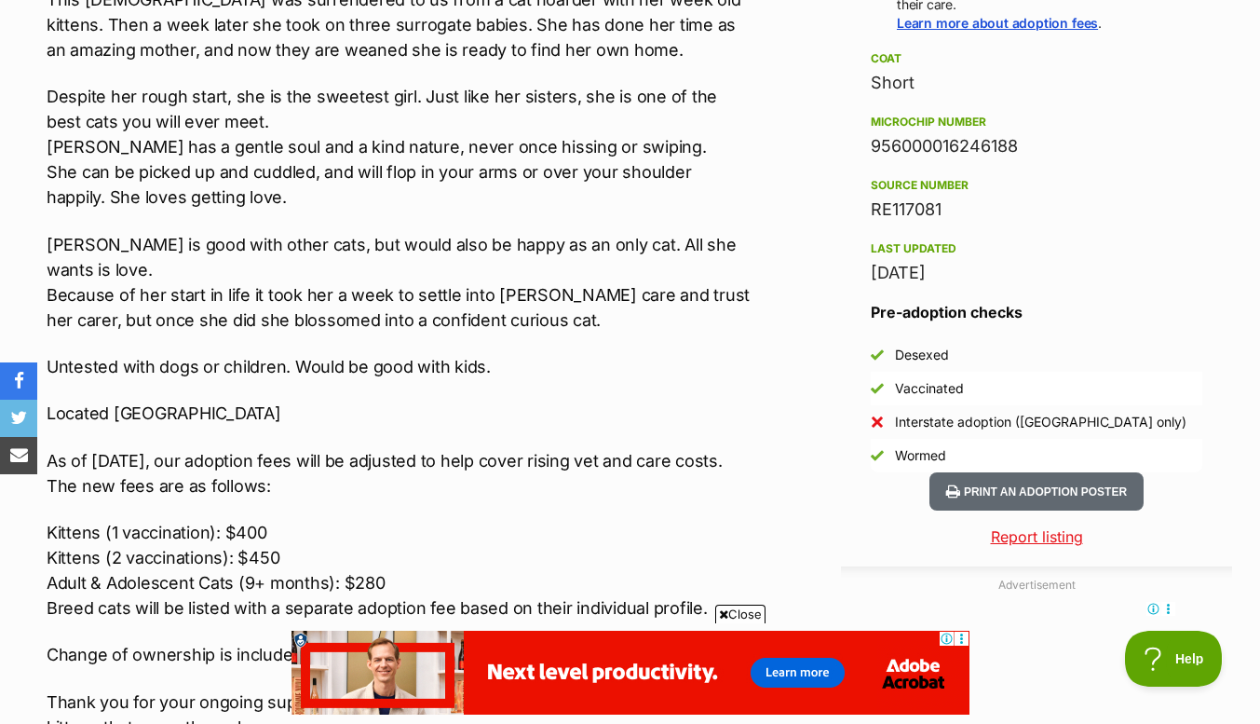
scroll to position [1492, 0]
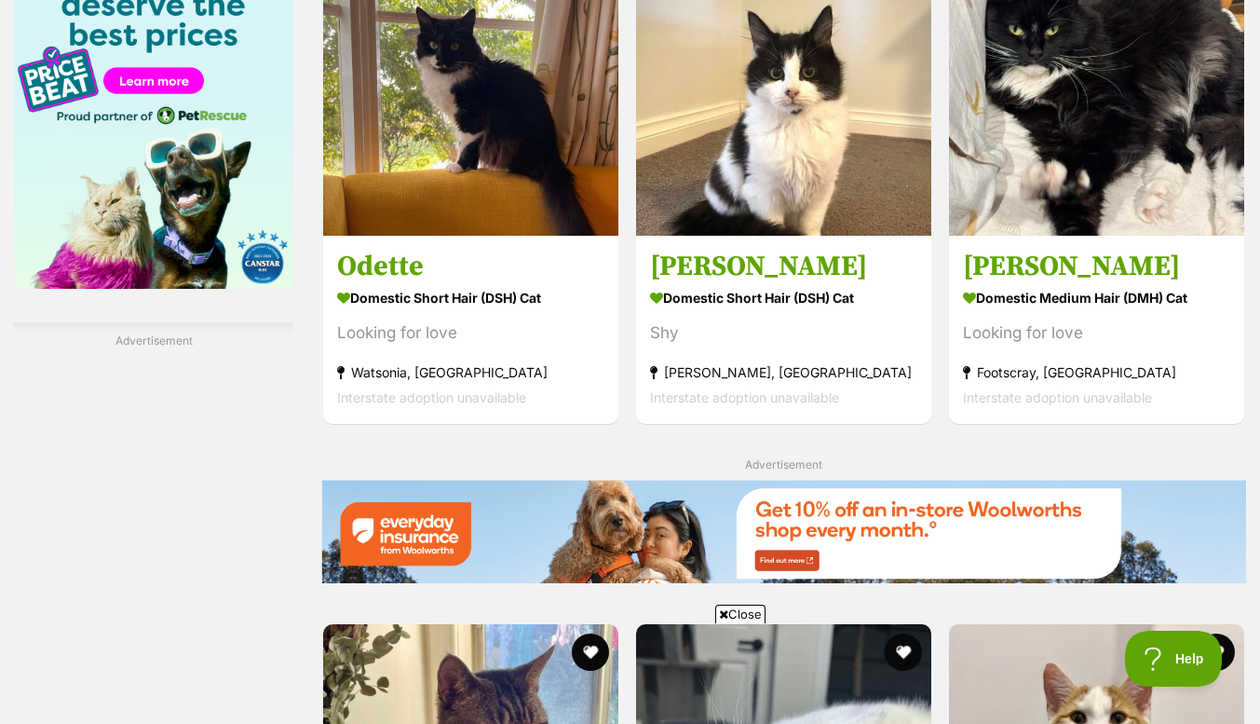
scroll to position [2980, 0]
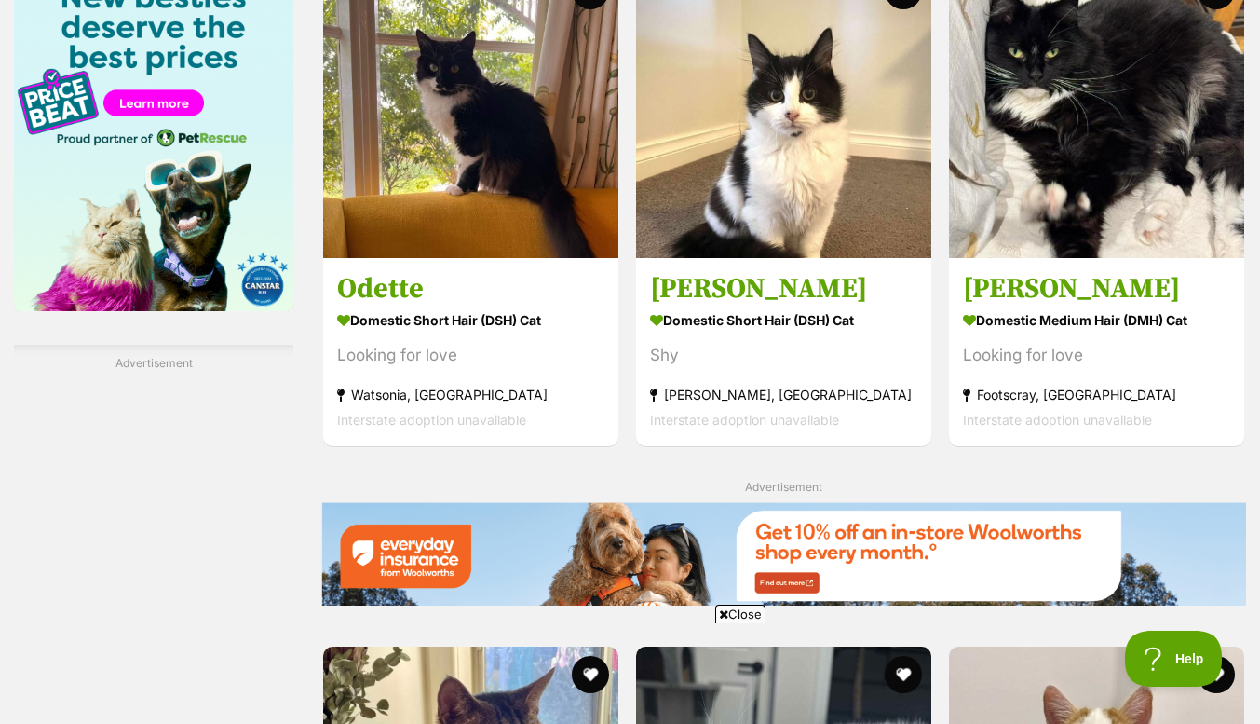
click at [757, 503] on div "Advertisement Promotion: Everyday Insurance from [GEOGRAPHIC_DATA]. Get 10% off…" at bounding box center [783, 546] width 925 height 139
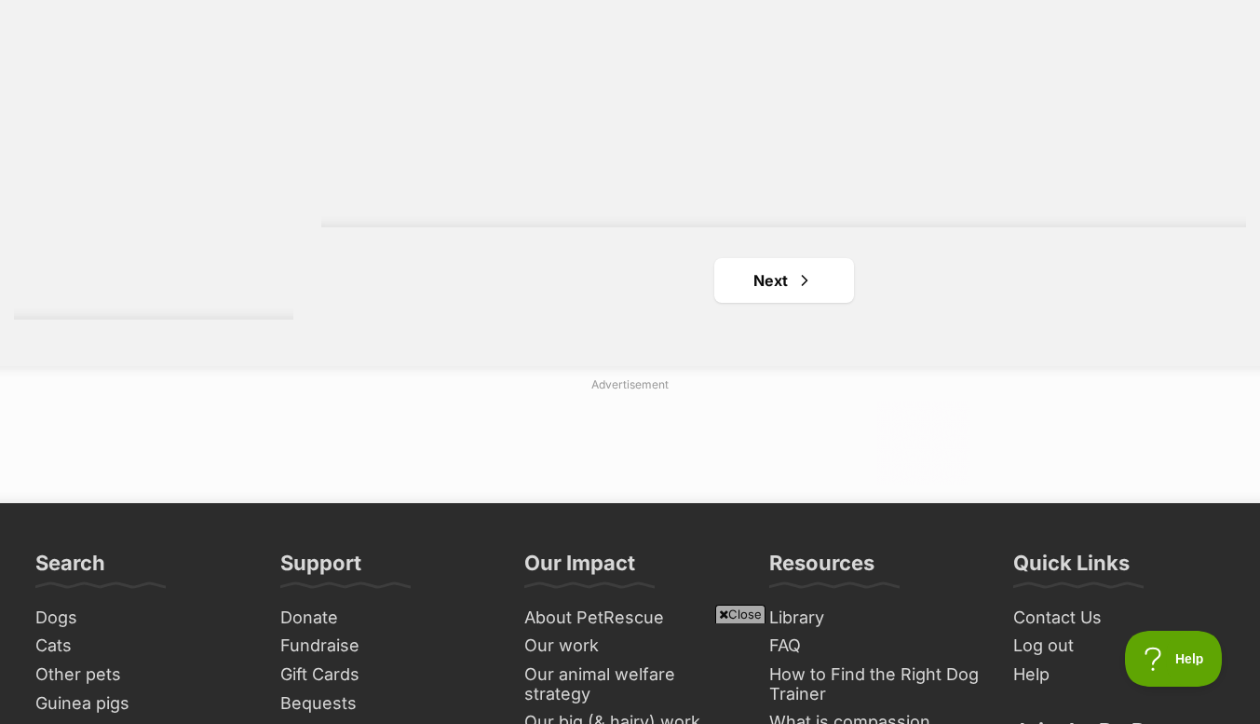
scroll to position [4703, 0]
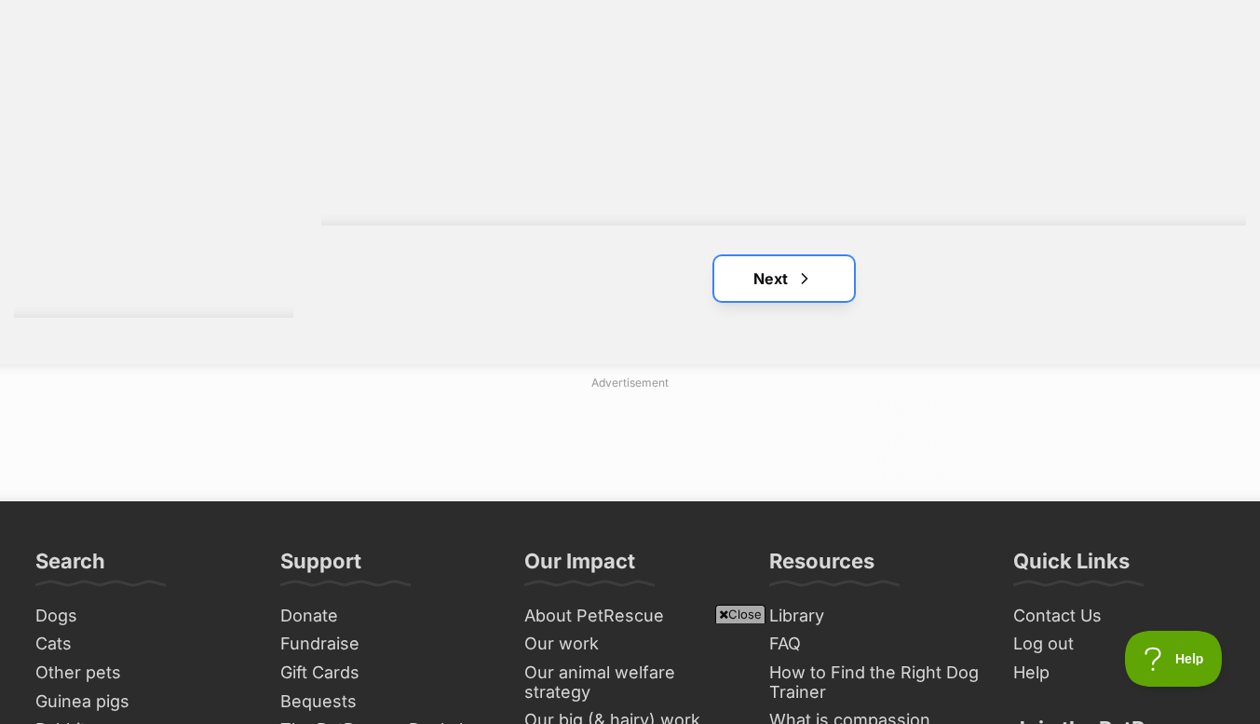
click at [762, 293] on link "Next" at bounding box center [785, 278] width 140 height 45
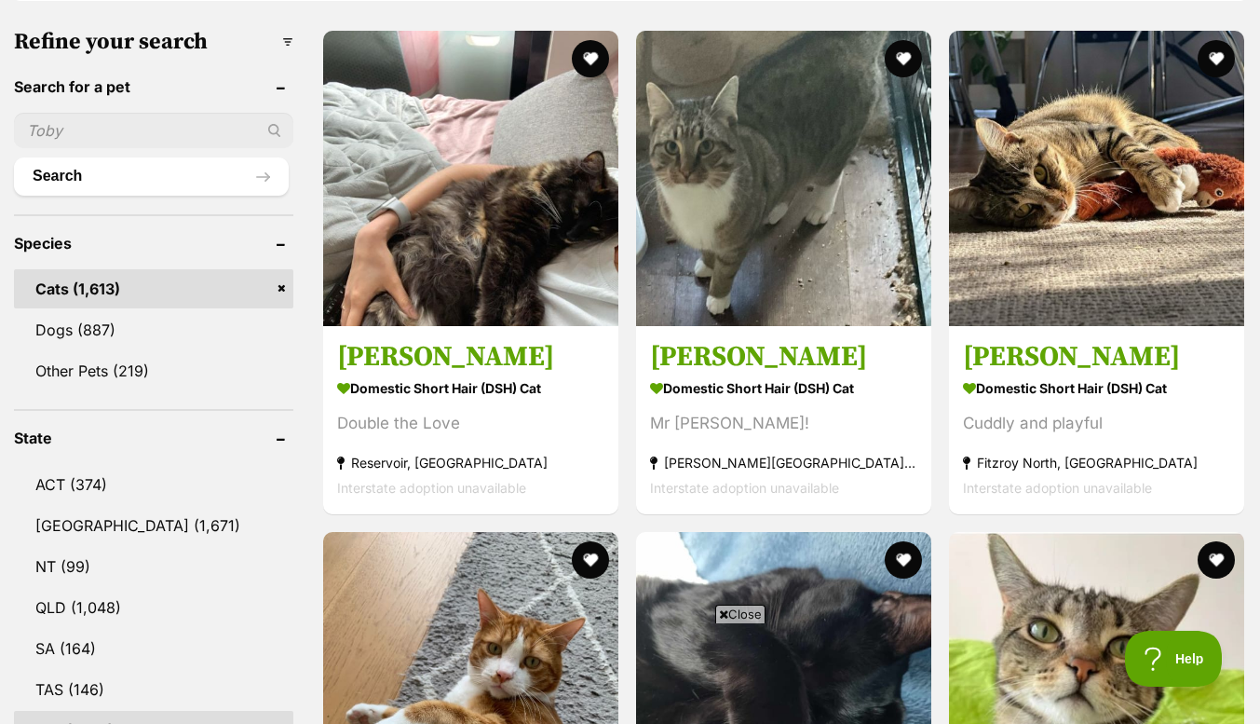
scroll to position [469, 0]
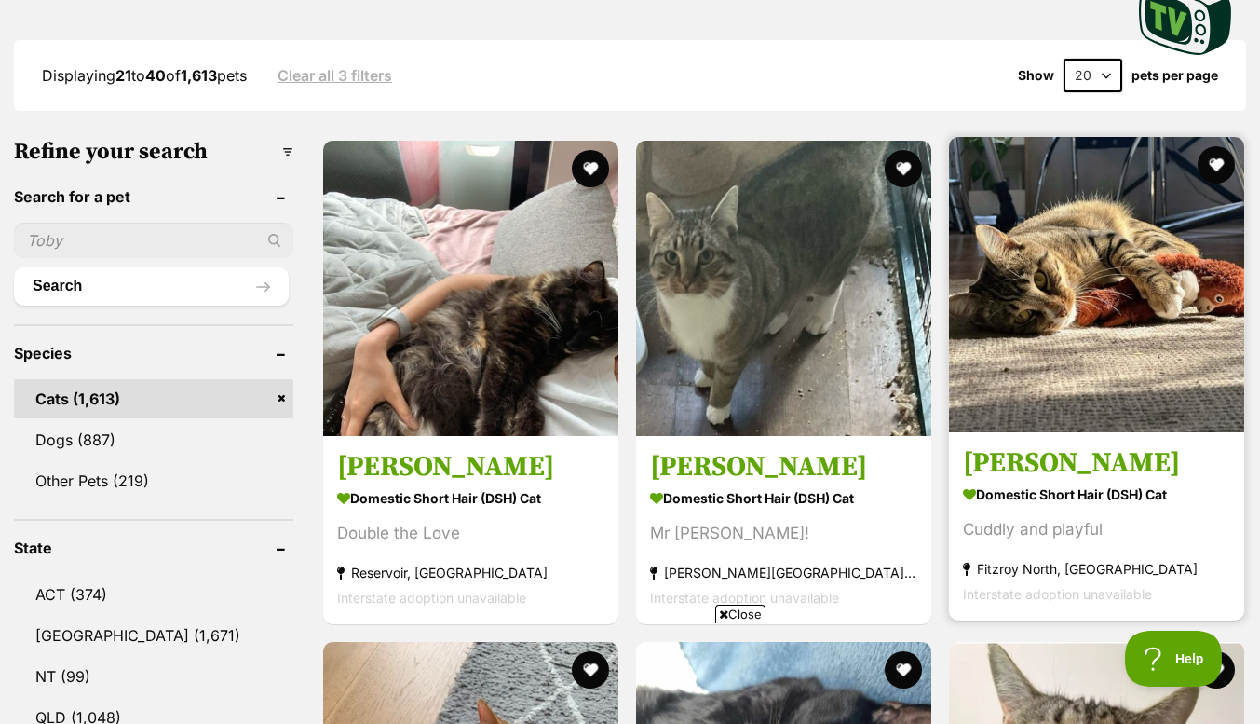
click at [1073, 387] on img at bounding box center [1096, 284] width 295 height 295
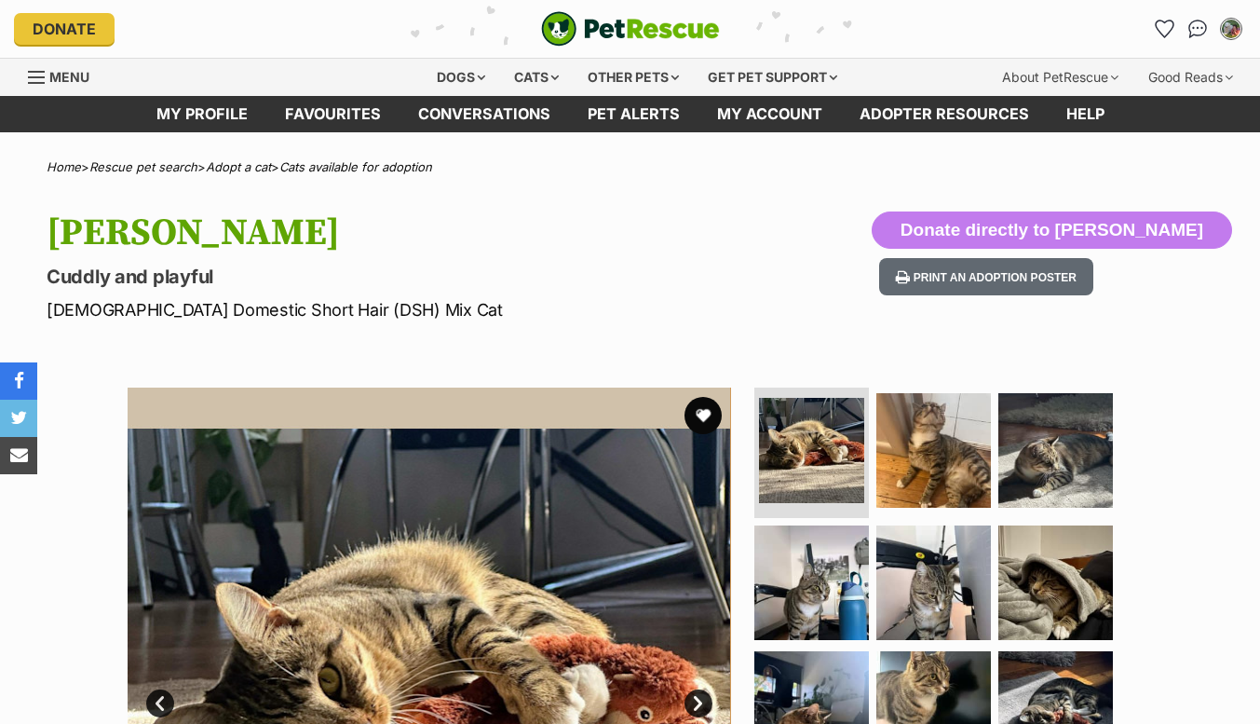
click at [1073, 388] on ul at bounding box center [942, 583] width 382 height 390
